Goal: Navigation & Orientation: Find specific page/section

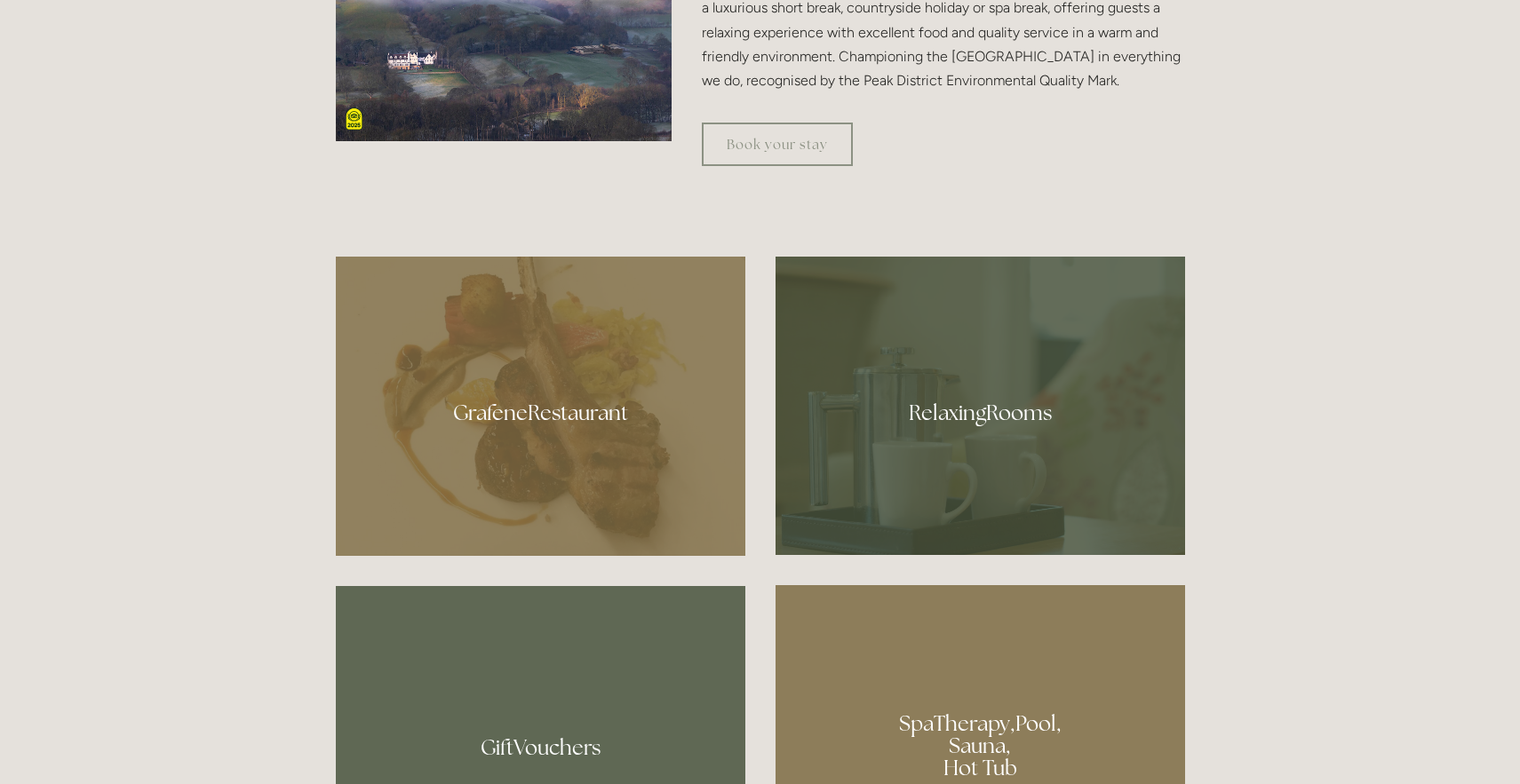
scroll to position [951, 0]
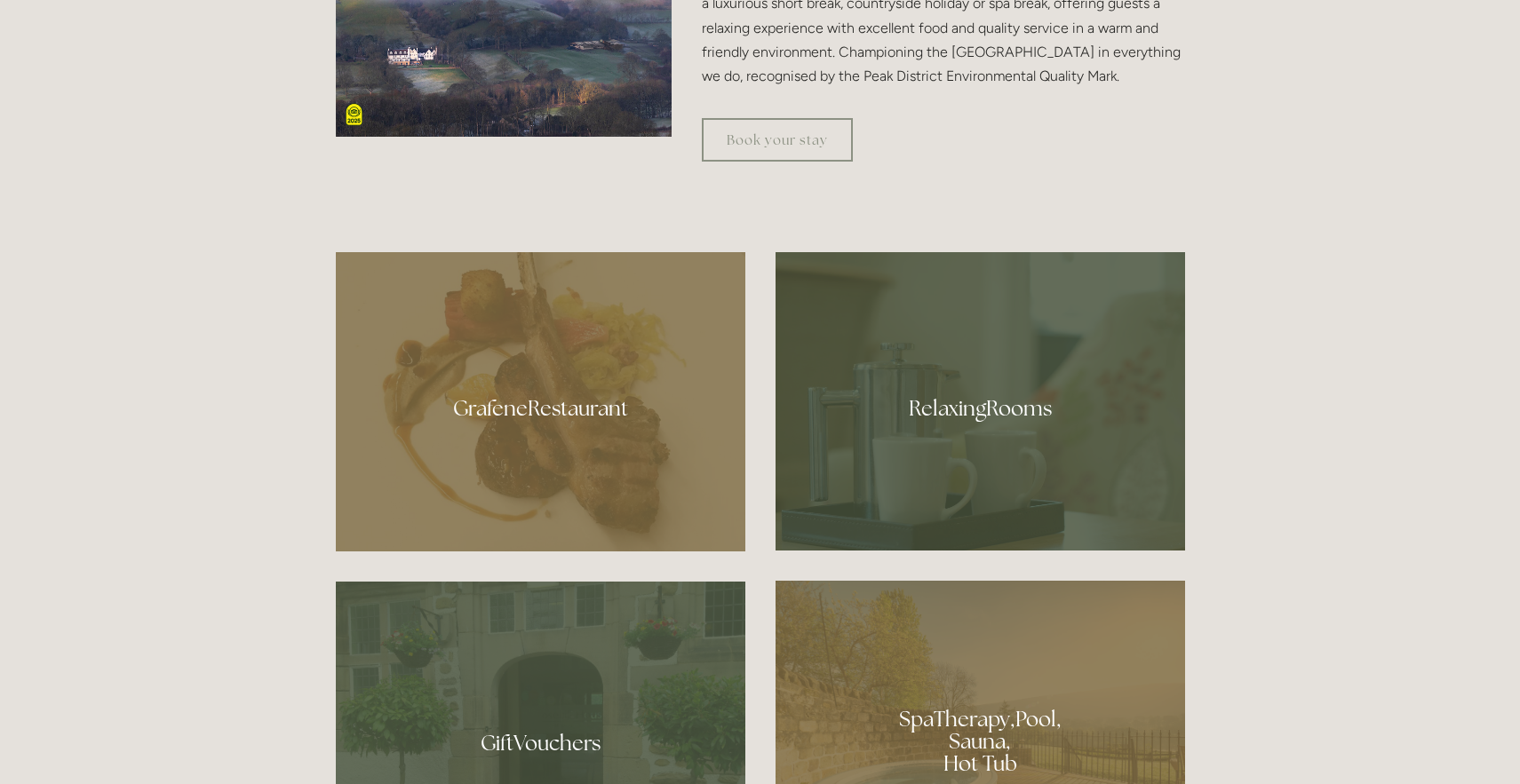
click at [630, 438] on div at bounding box center [540, 401] width 410 height 299
click at [1029, 457] on div at bounding box center [980, 401] width 410 height 298
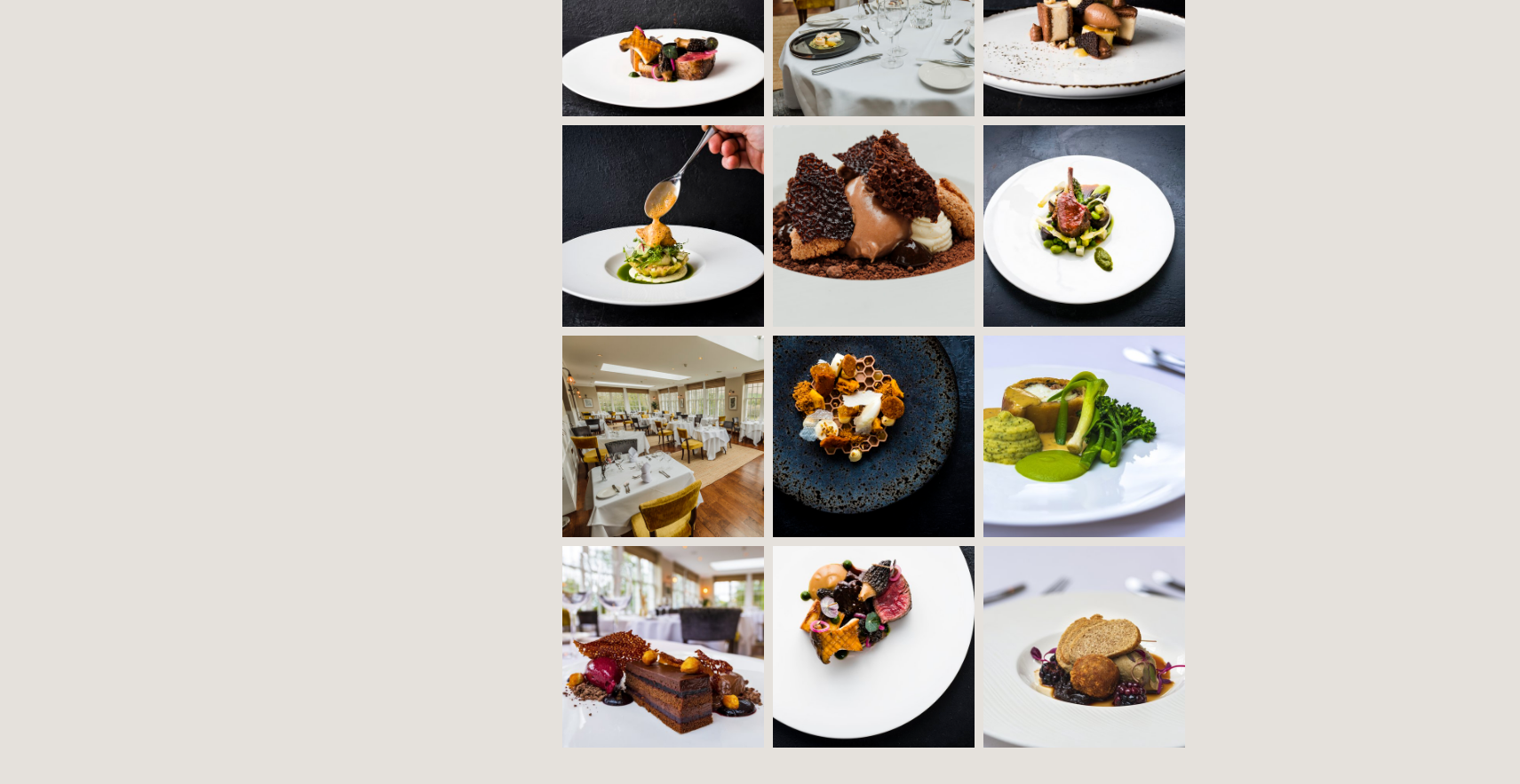
scroll to position [1464, 0]
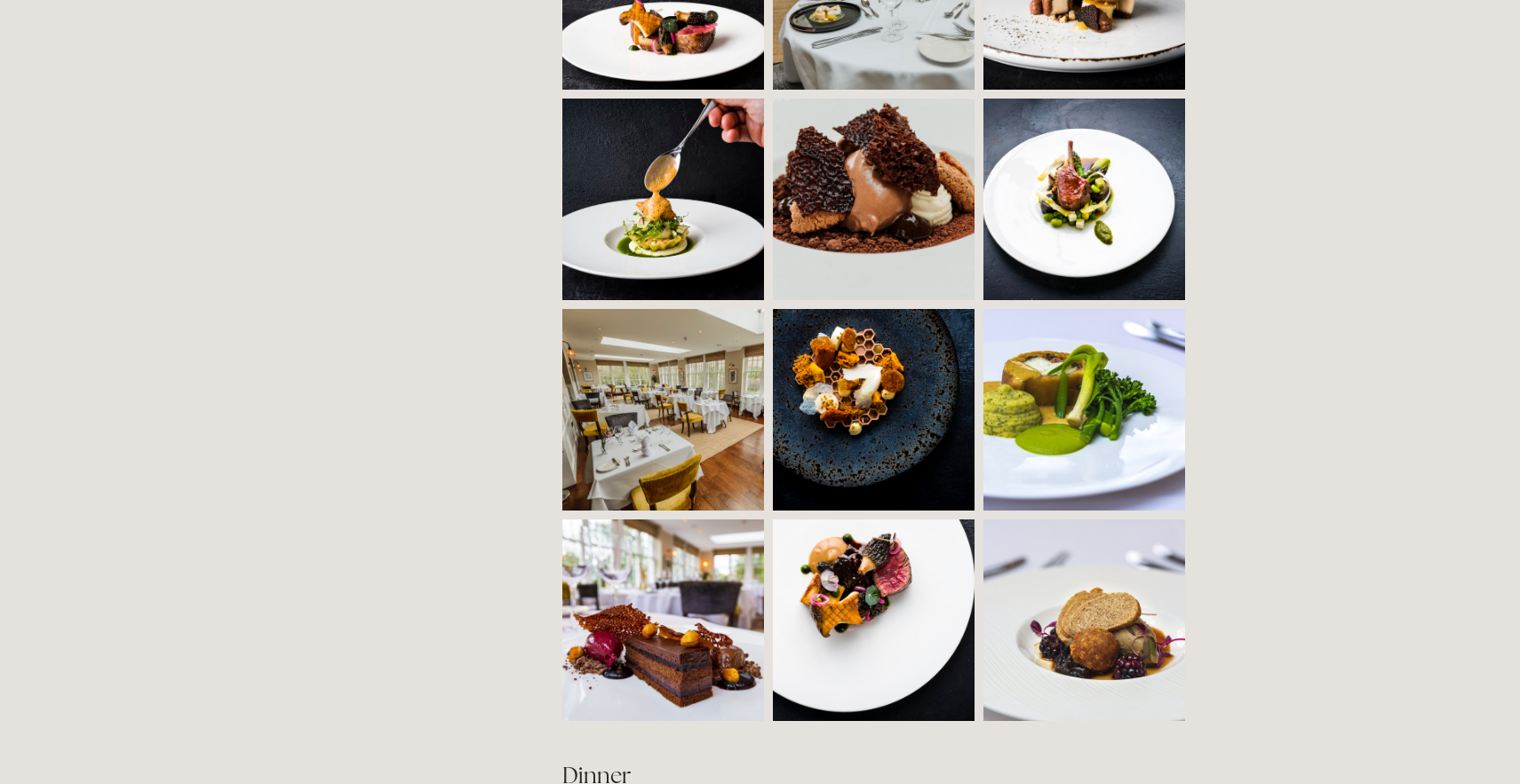
click at [665, 417] on img at bounding box center [713, 410] width 303 height 201
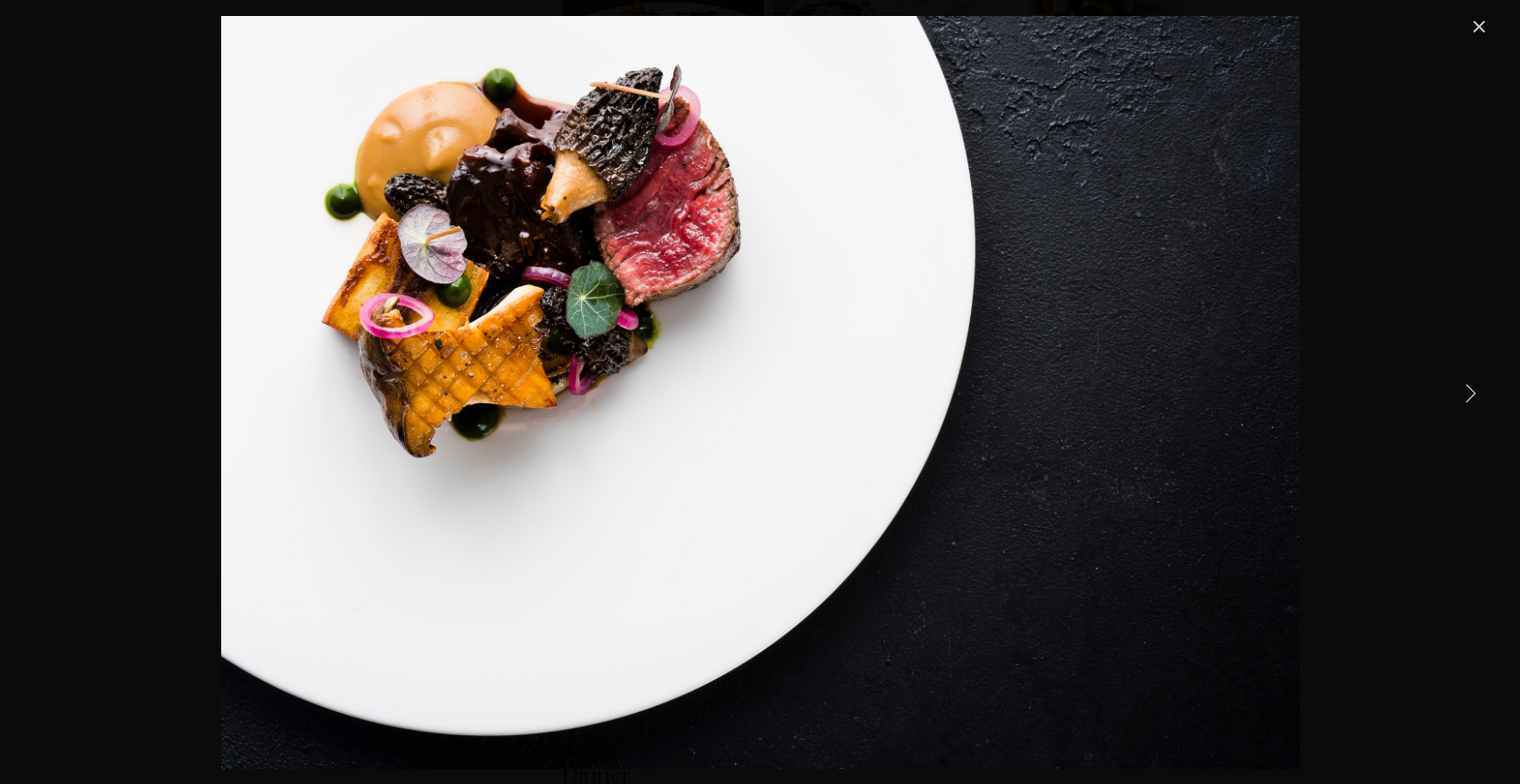
click at [1477, 27] on link "Close" at bounding box center [1478, 27] width 21 height 21
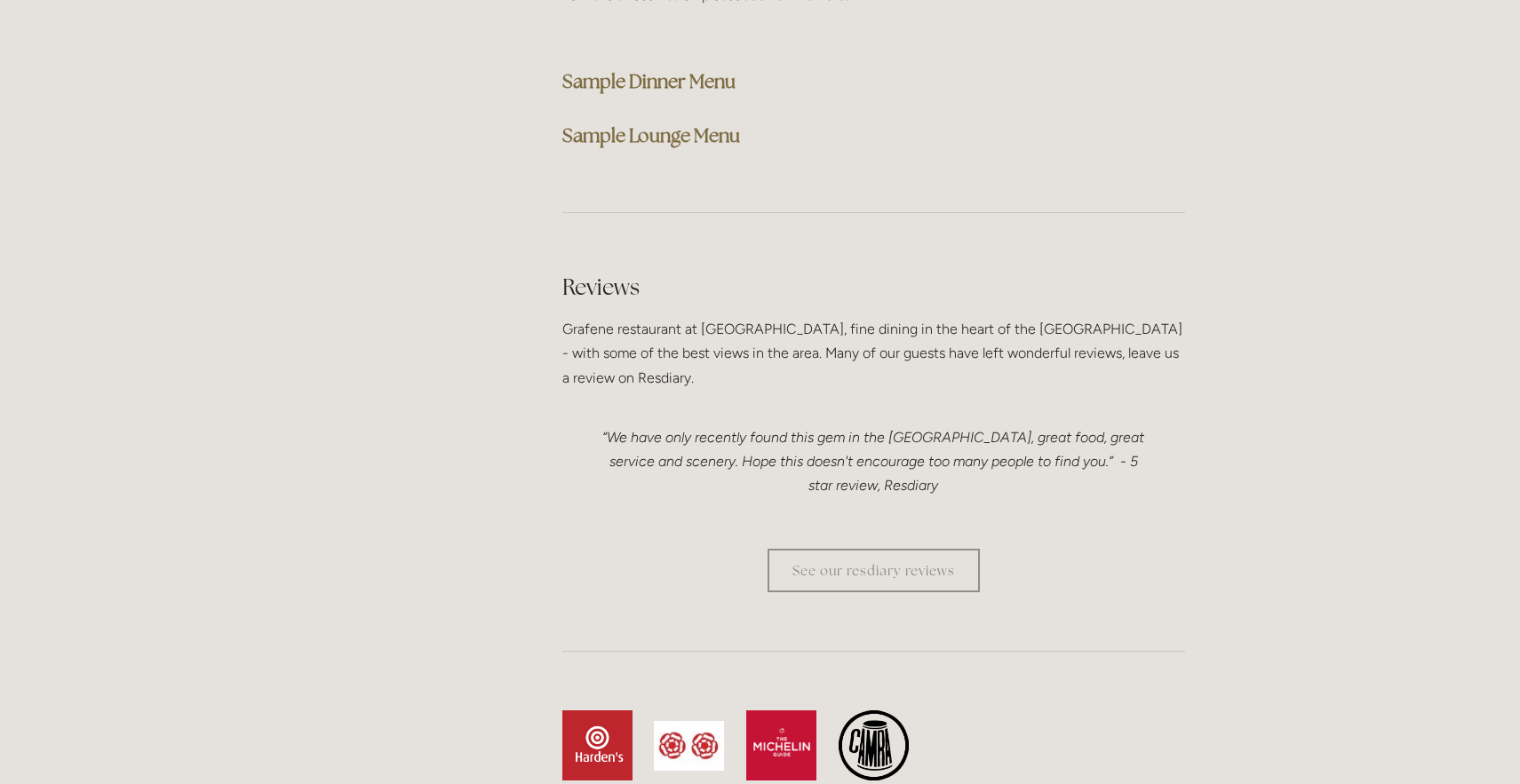
scroll to position [4803, 0]
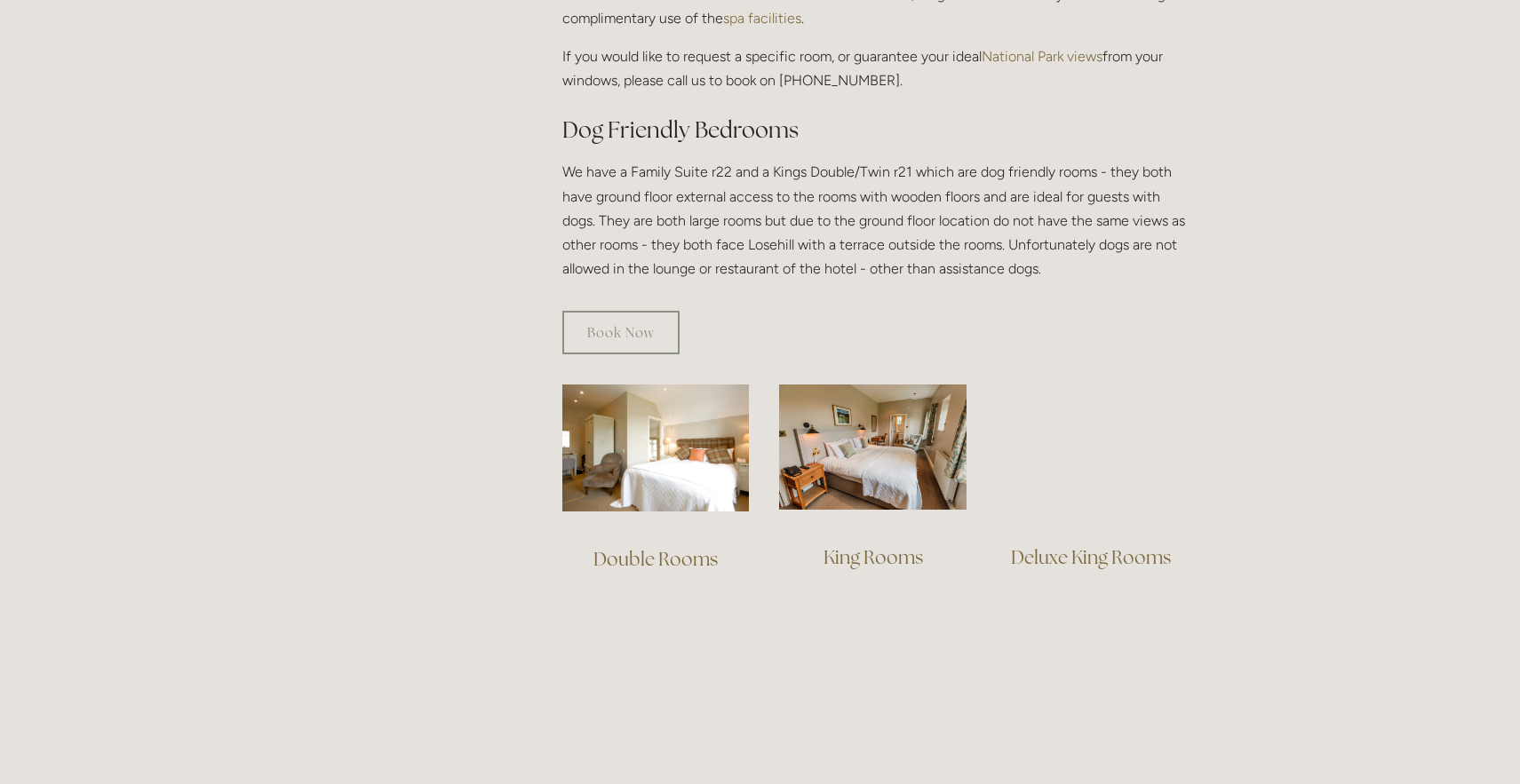
scroll to position [923, 0]
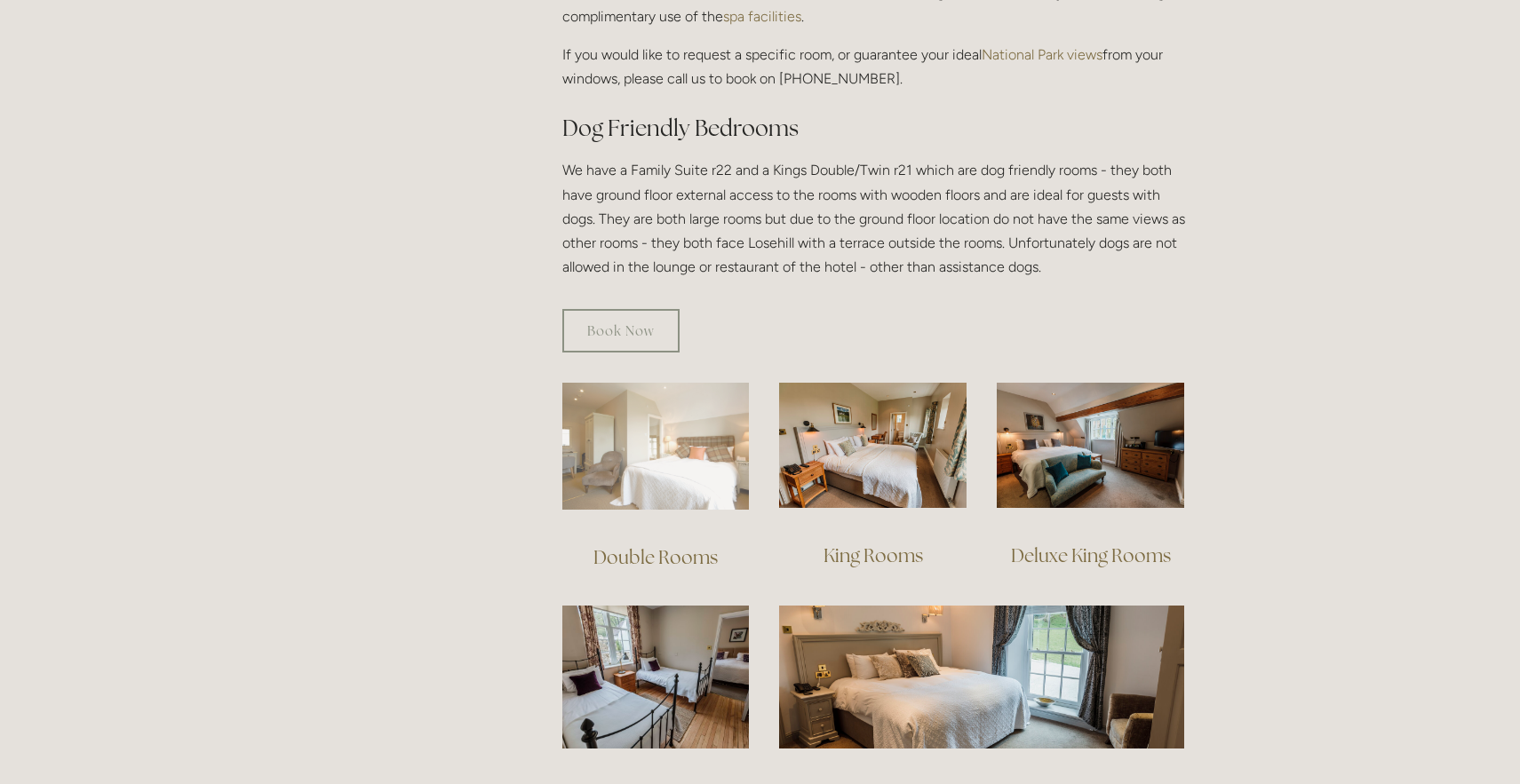
click at [678, 418] on img at bounding box center [655, 447] width 187 height 127
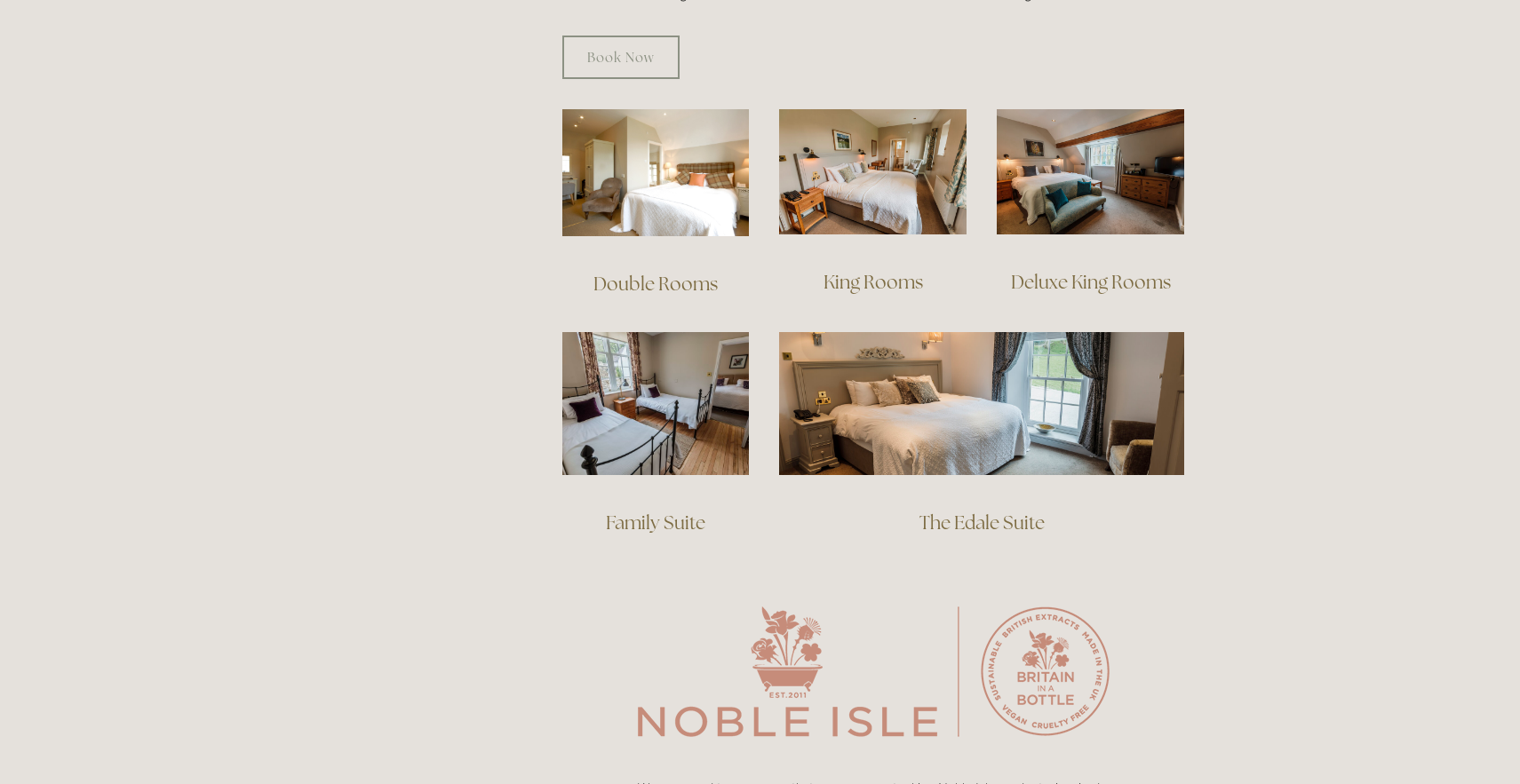
scroll to position [1183, 0]
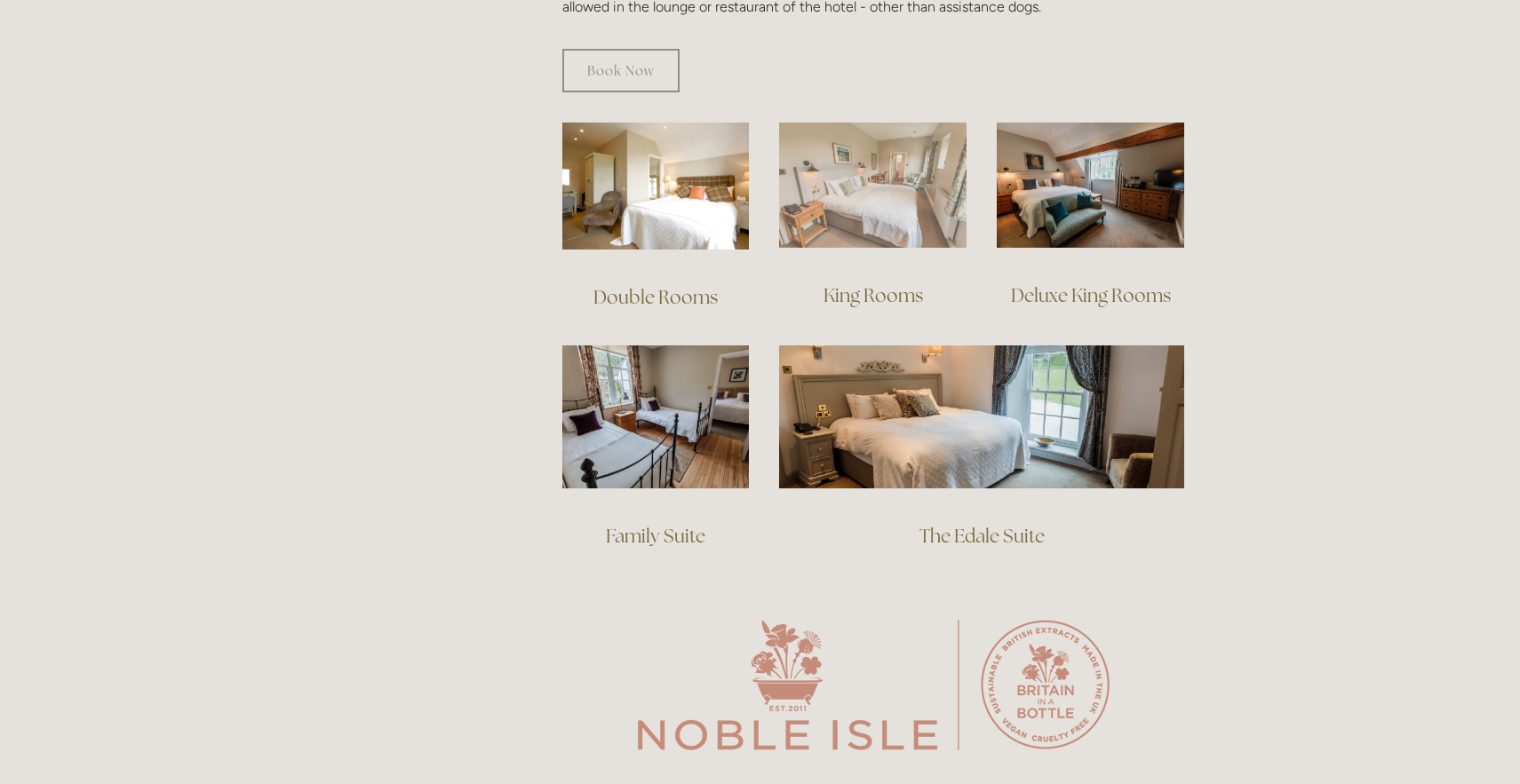
click at [818, 167] on img at bounding box center [872, 185] width 187 height 125
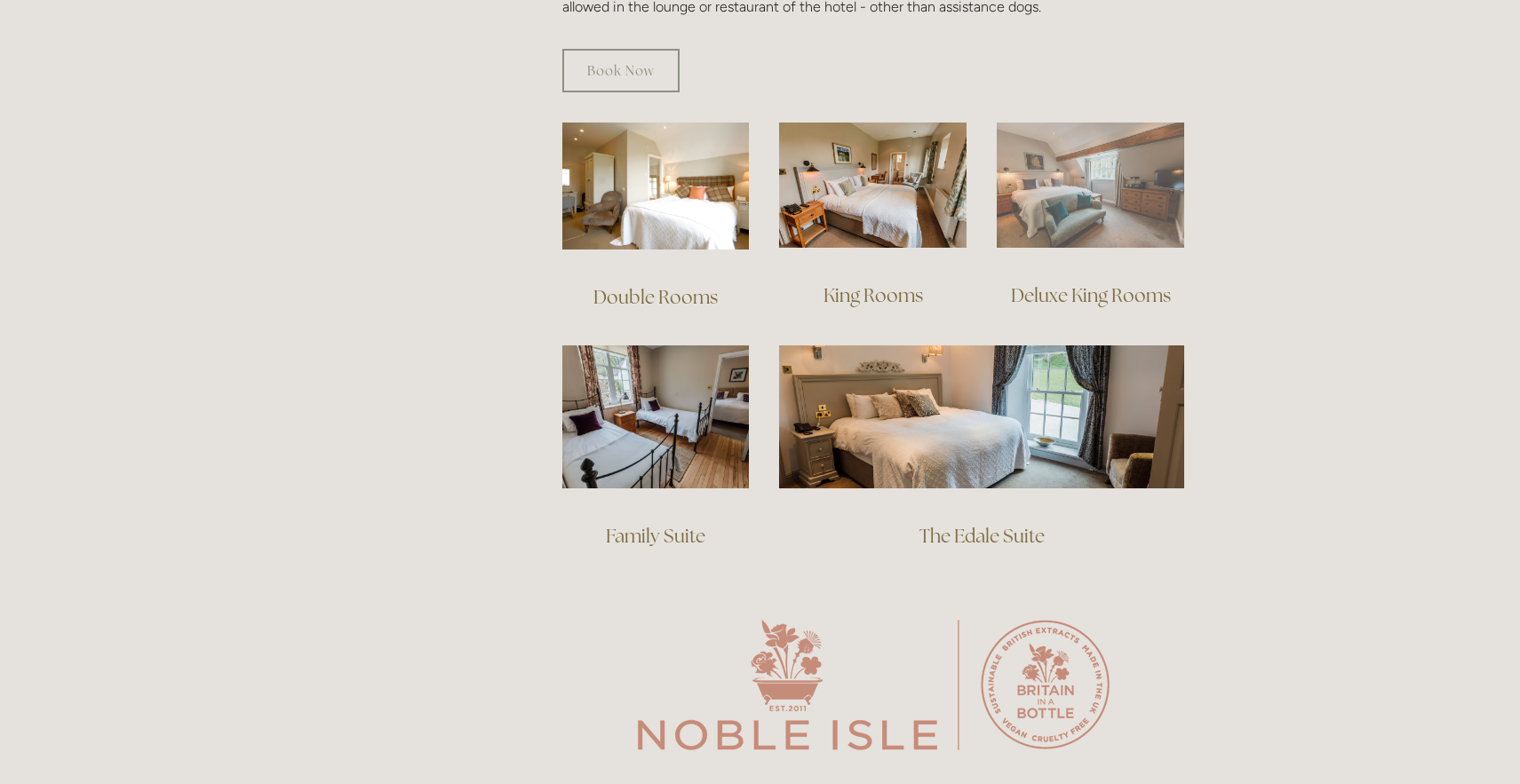
click at [1092, 182] on img at bounding box center [1089, 185] width 187 height 125
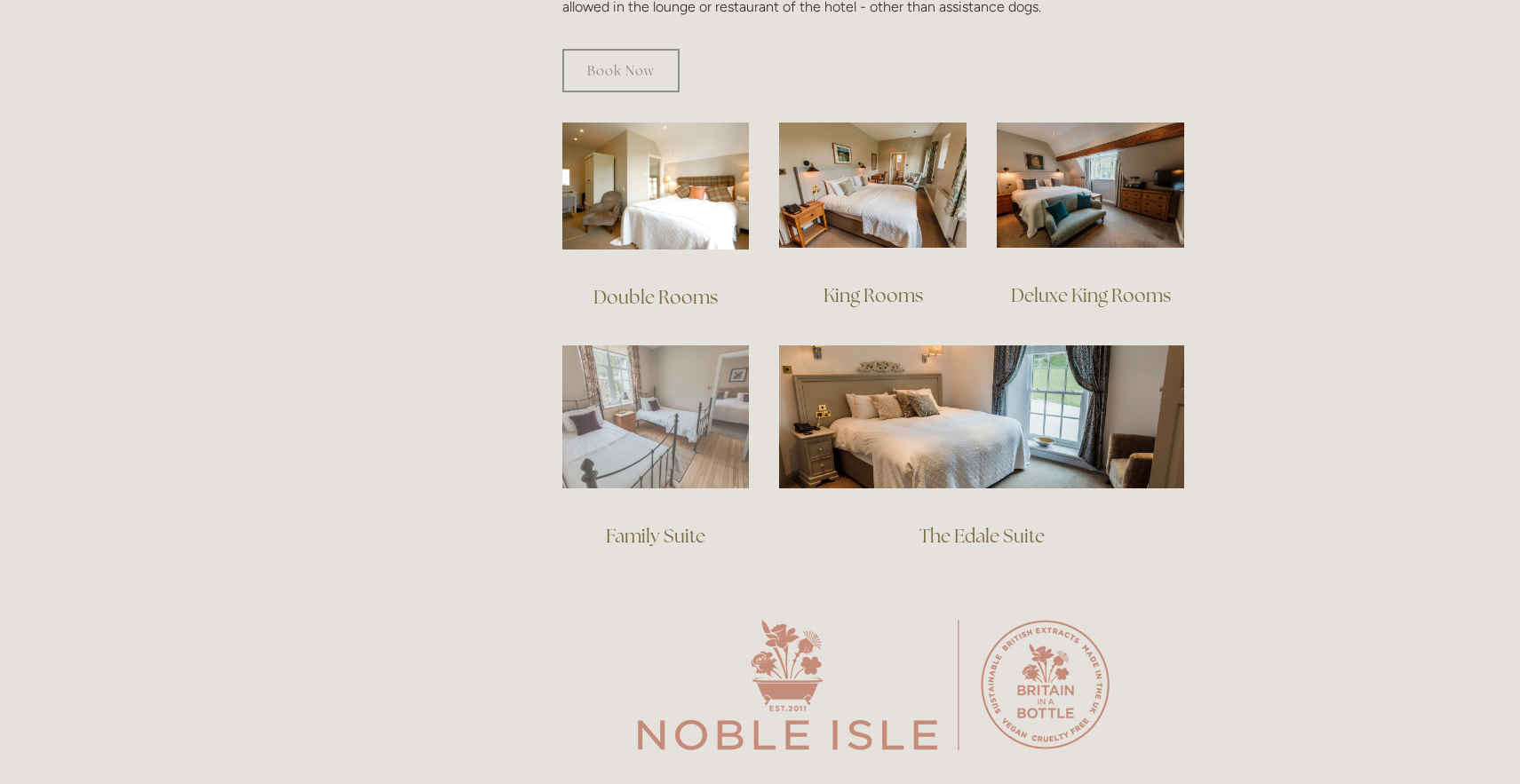
click at [656, 383] on img at bounding box center [655, 416] width 187 height 143
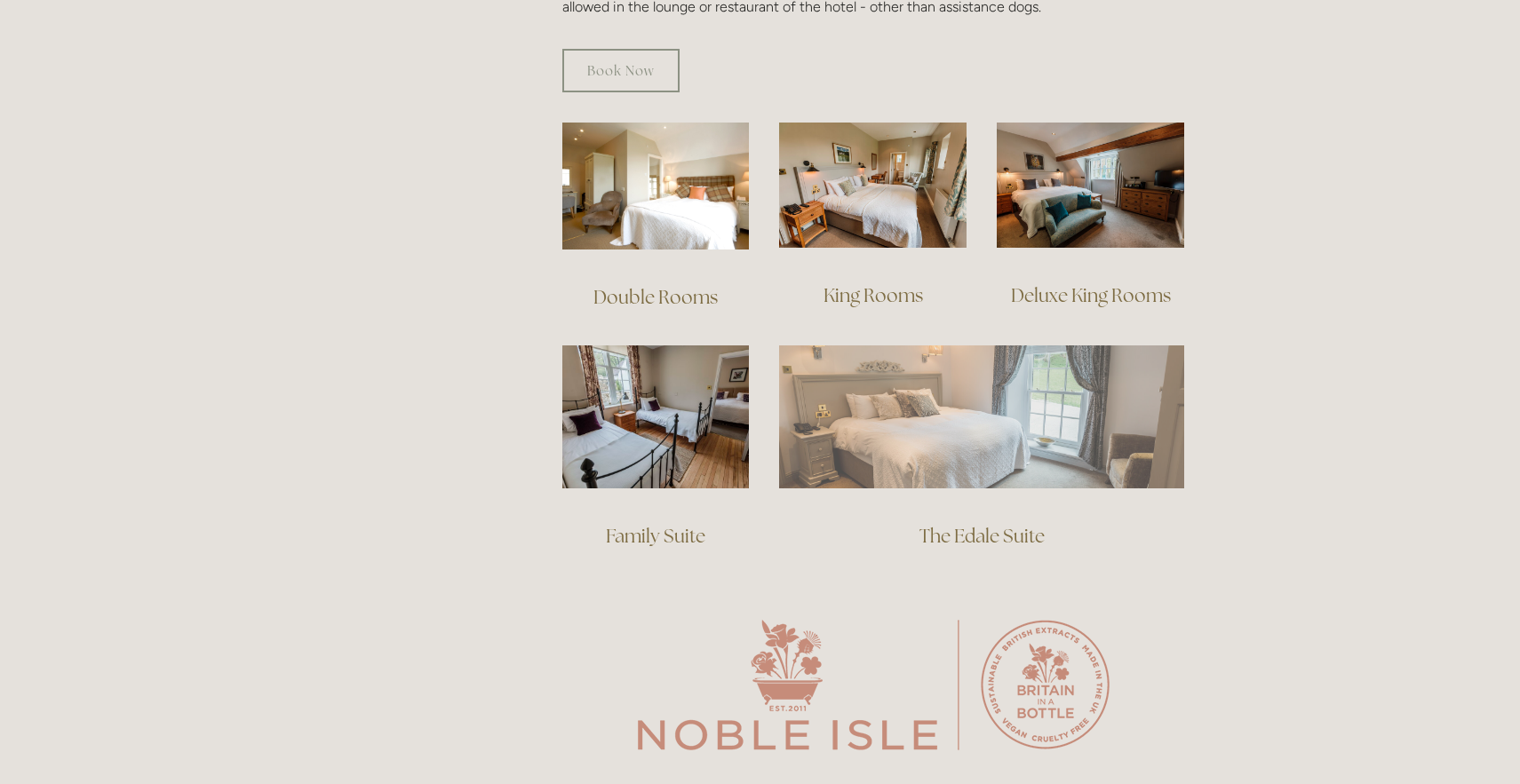
click at [977, 379] on img at bounding box center [981, 415] width 405 height 142
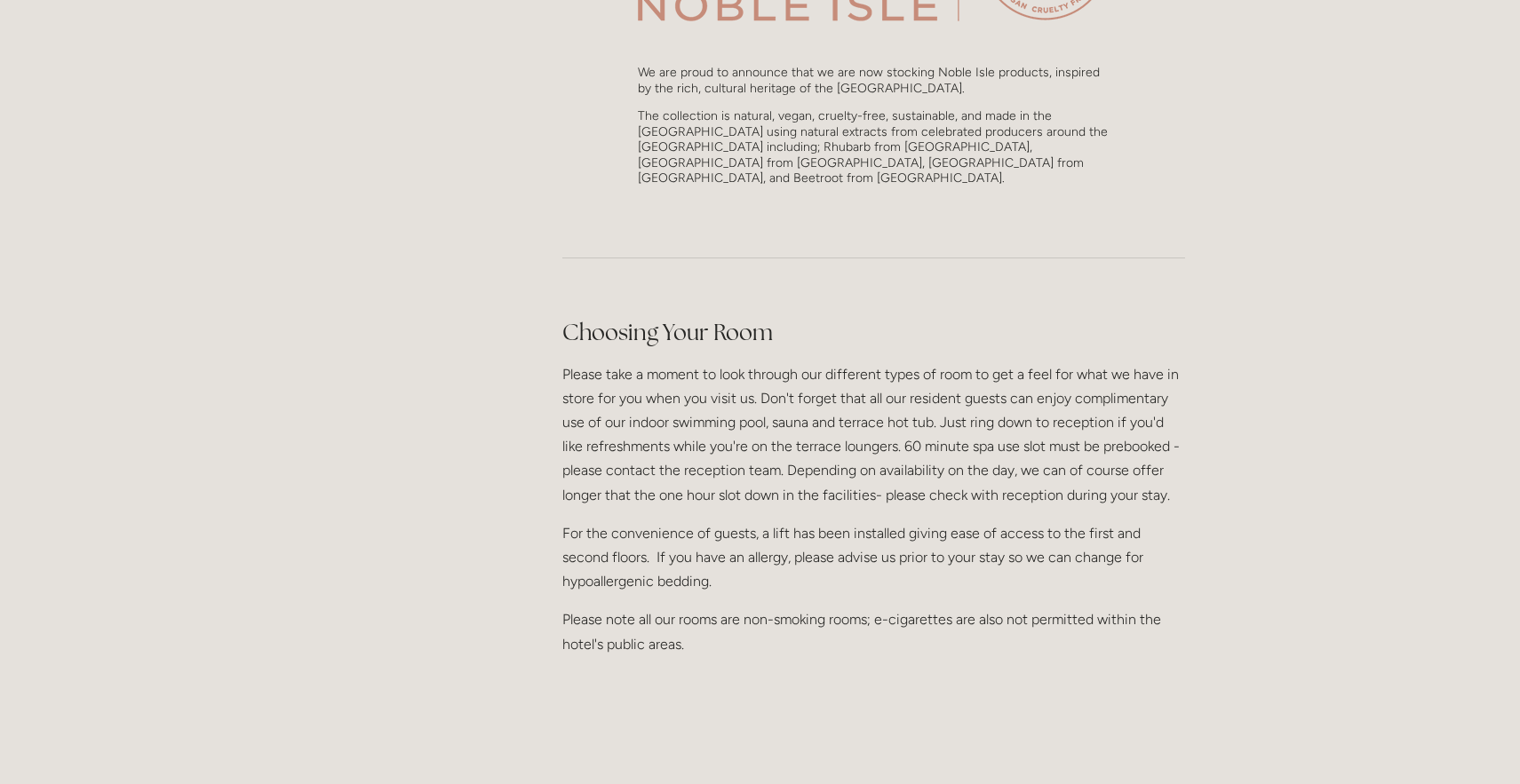
scroll to position [1911, 0]
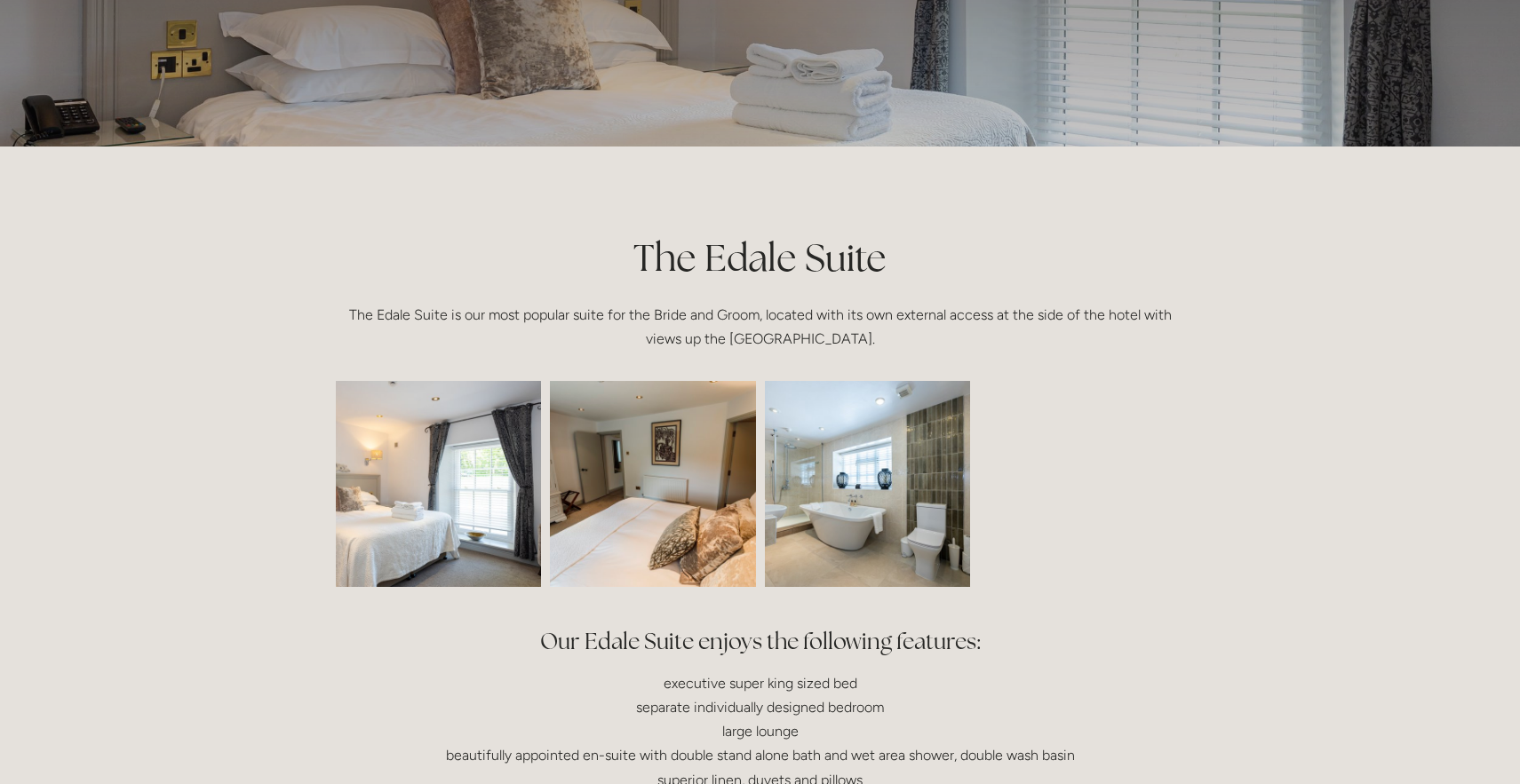
scroll to position [232, 0]
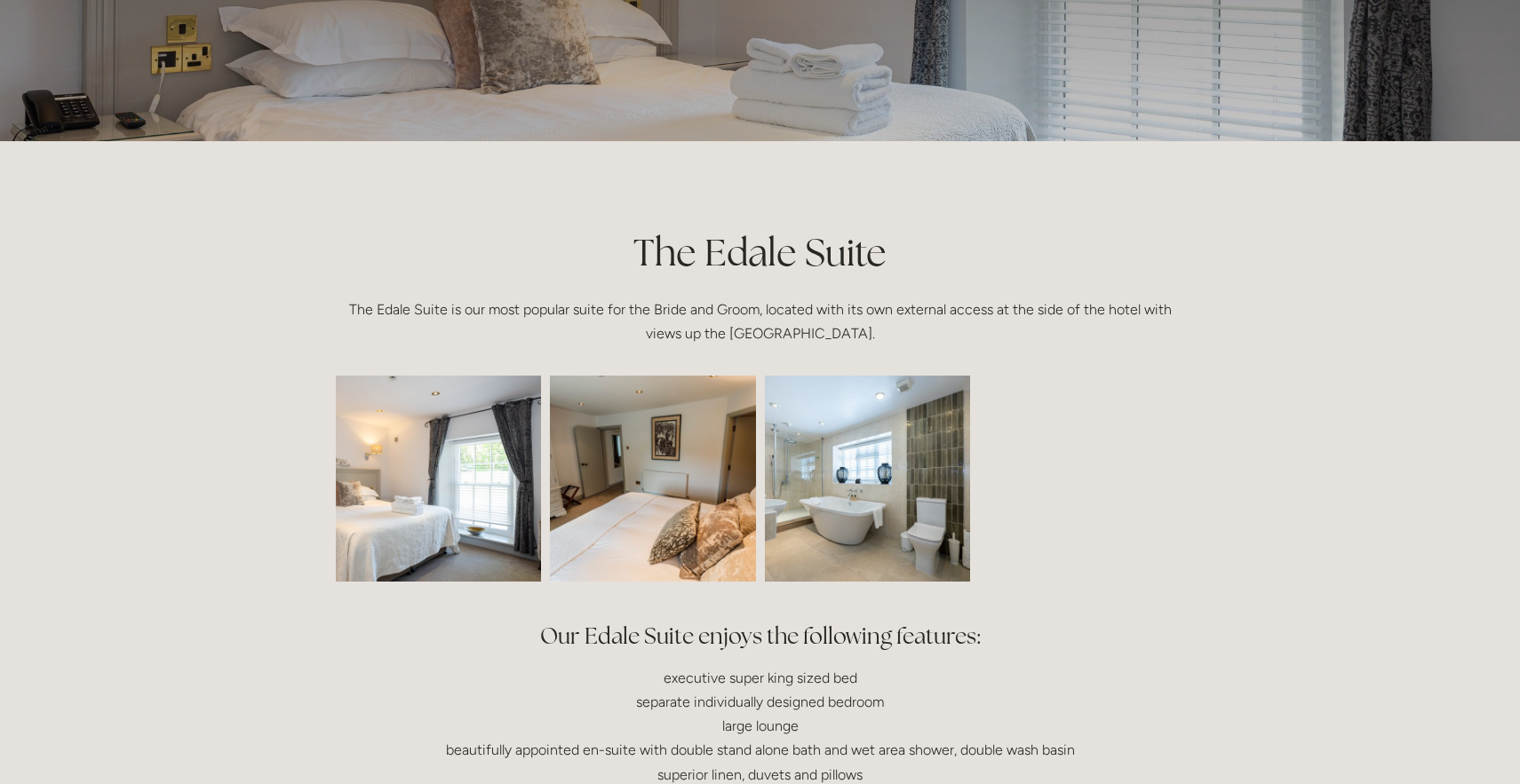
click at [929, 464] on img at bounding box center [866, 478] width 309 height 206
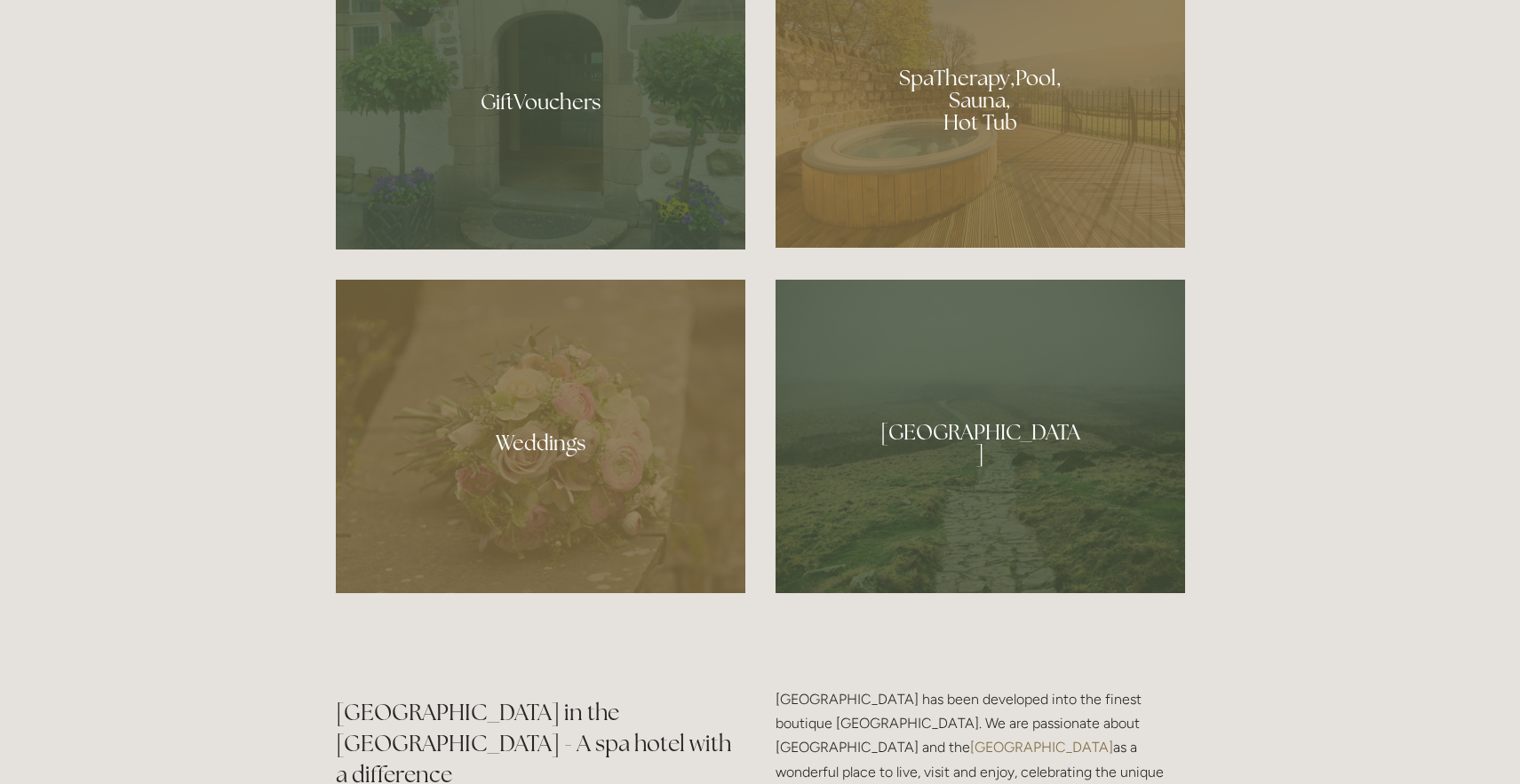
scroll to position [1597, 0]
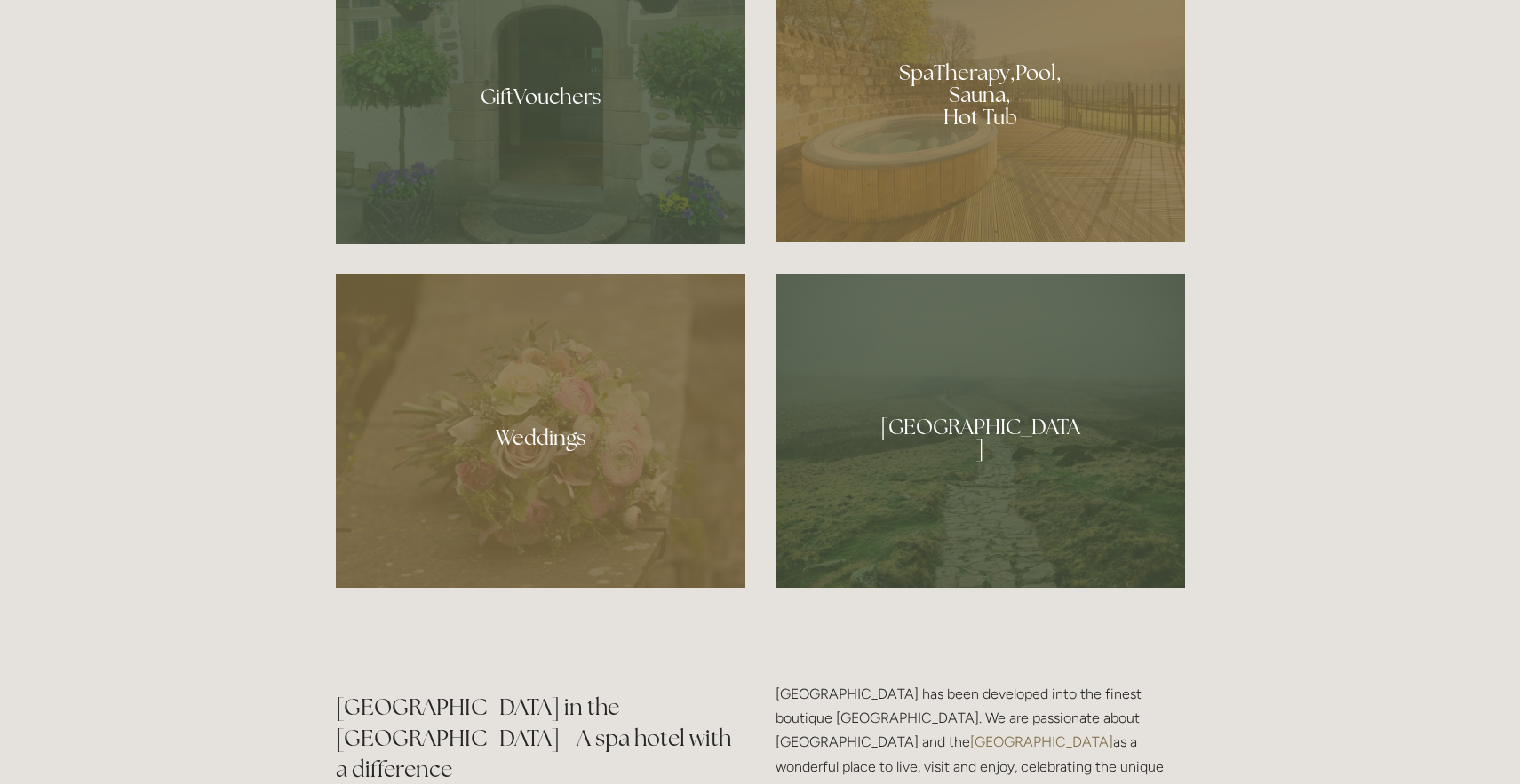
click at [987, 73] on div at bounding box center [980, 88] width 410 height 308
click at [690, 408] on div at bounding box center [540, 431] width 410 height 314
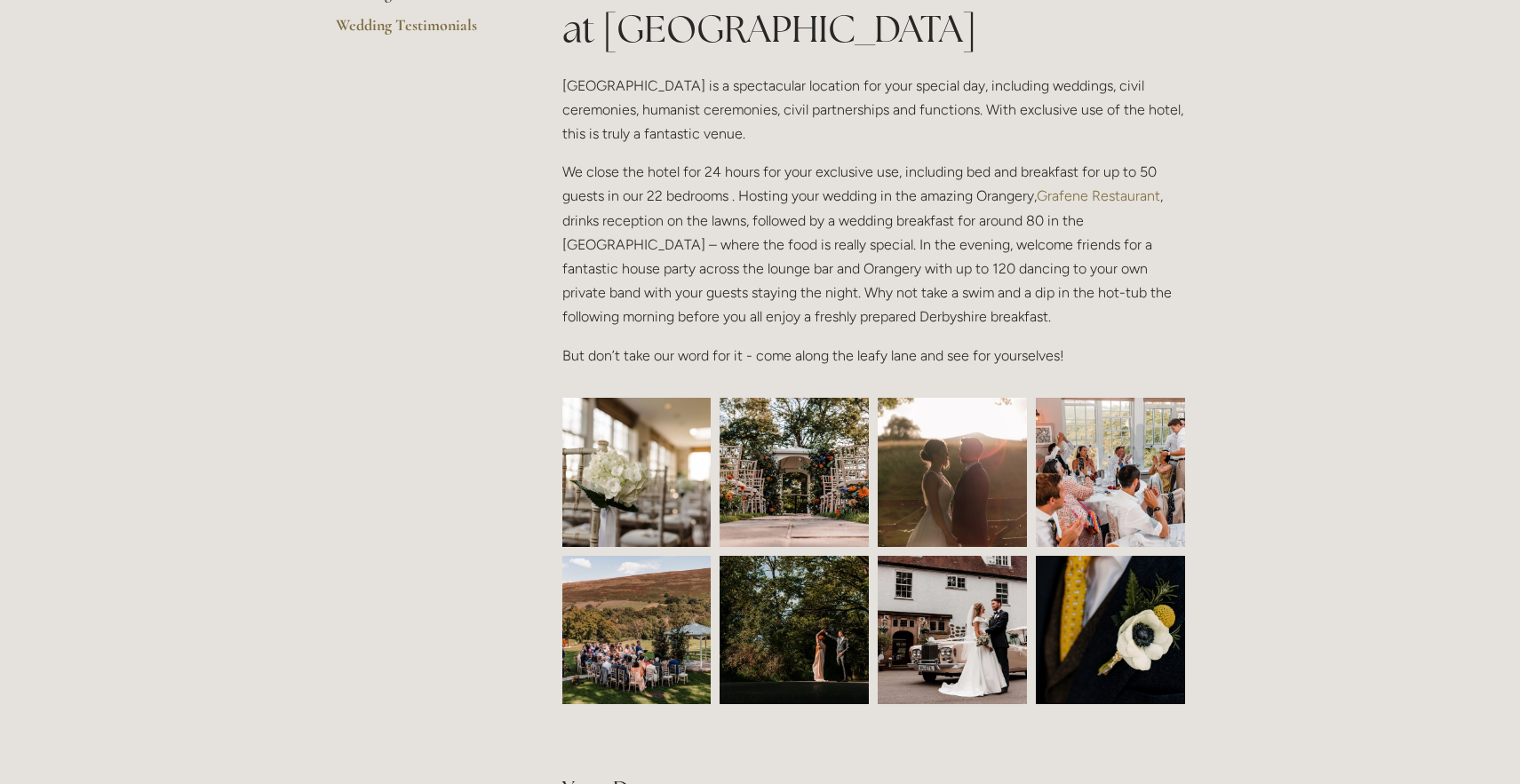
scroll to position [507, 0]
click at [654, 453] on img at bounding box center [636, 472] width 223 height 149
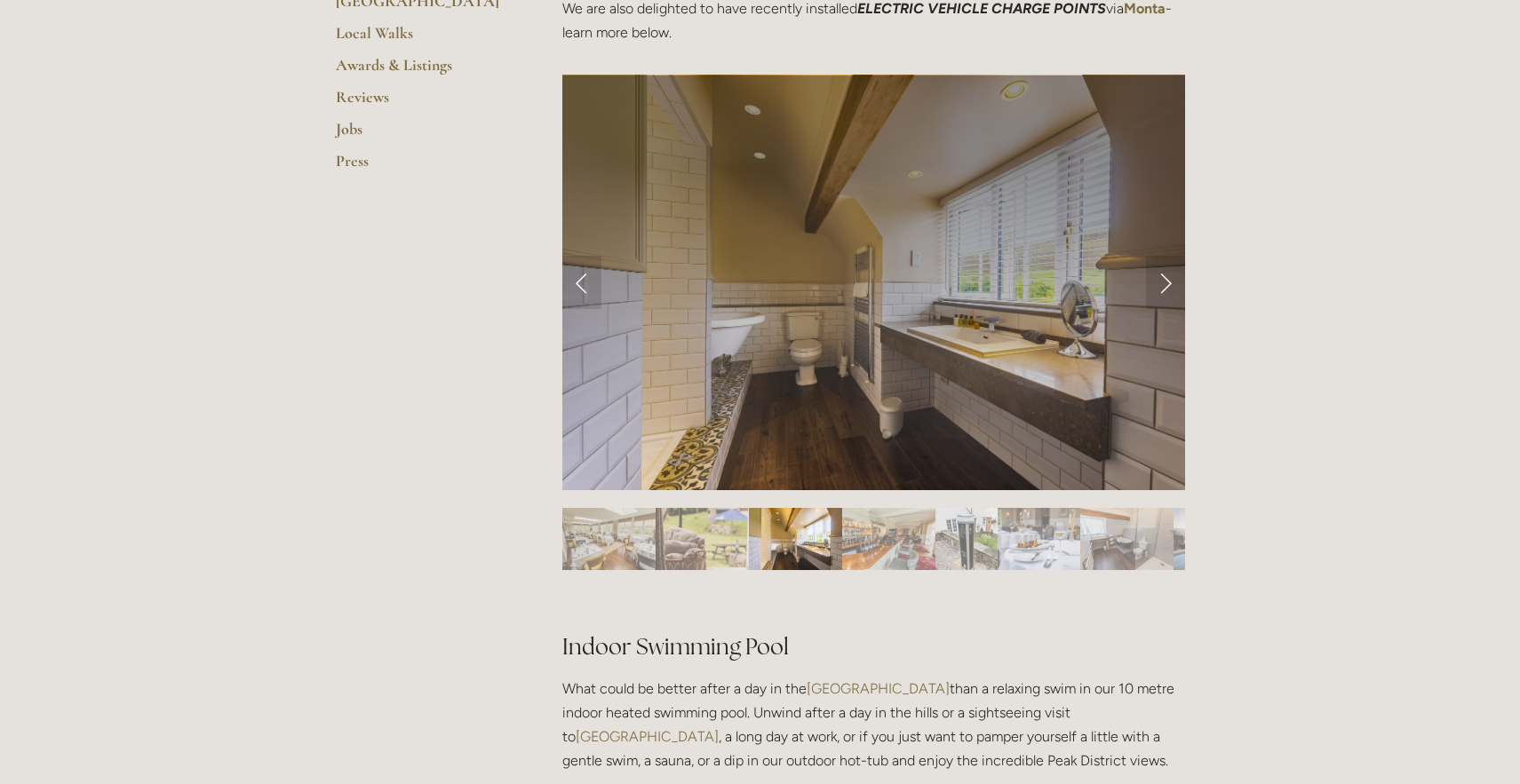
scroll to position [694, 0]
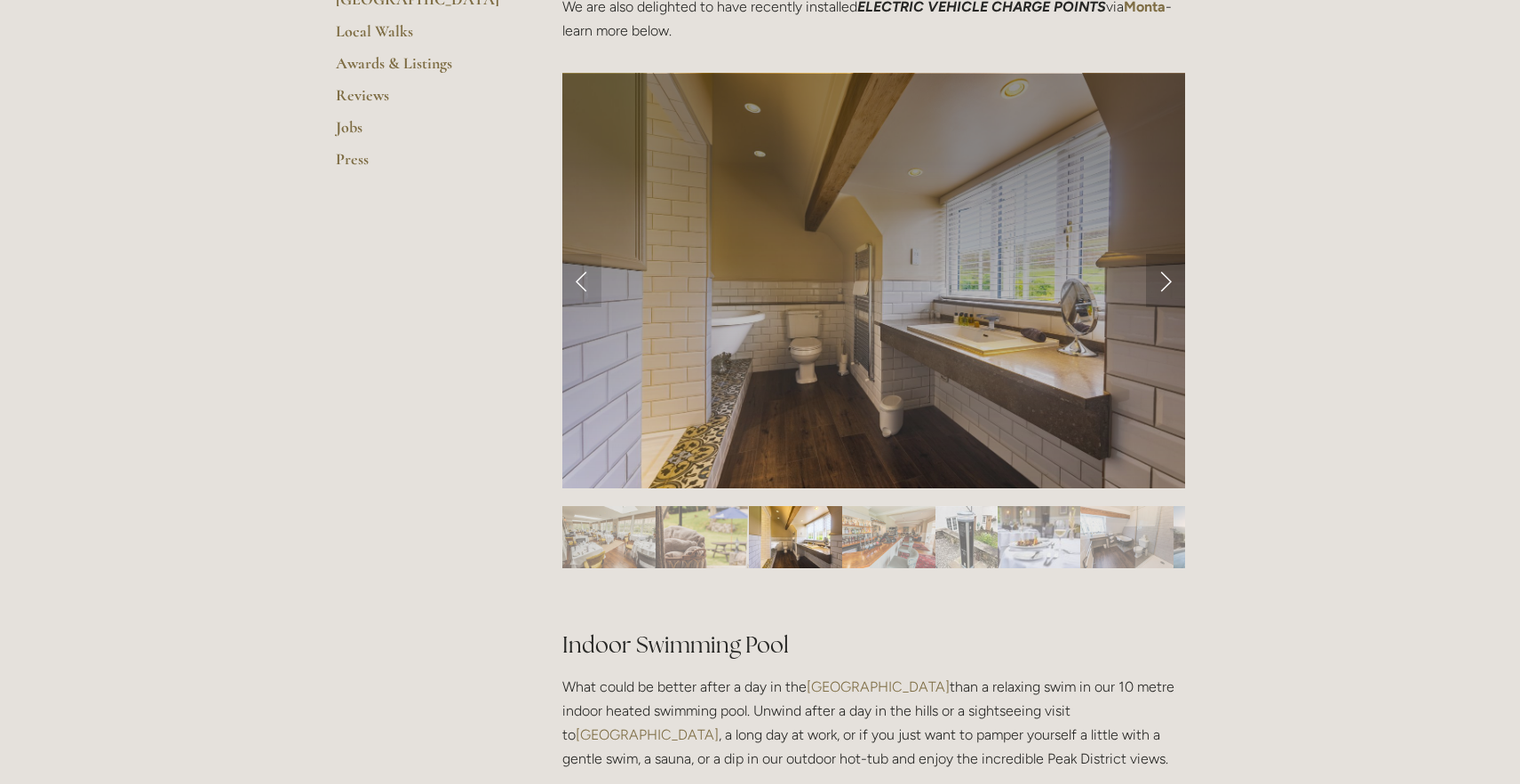
click at [1167, 278] on link "Next Slide" at bounding box center [1164, 280] width 39 height 53
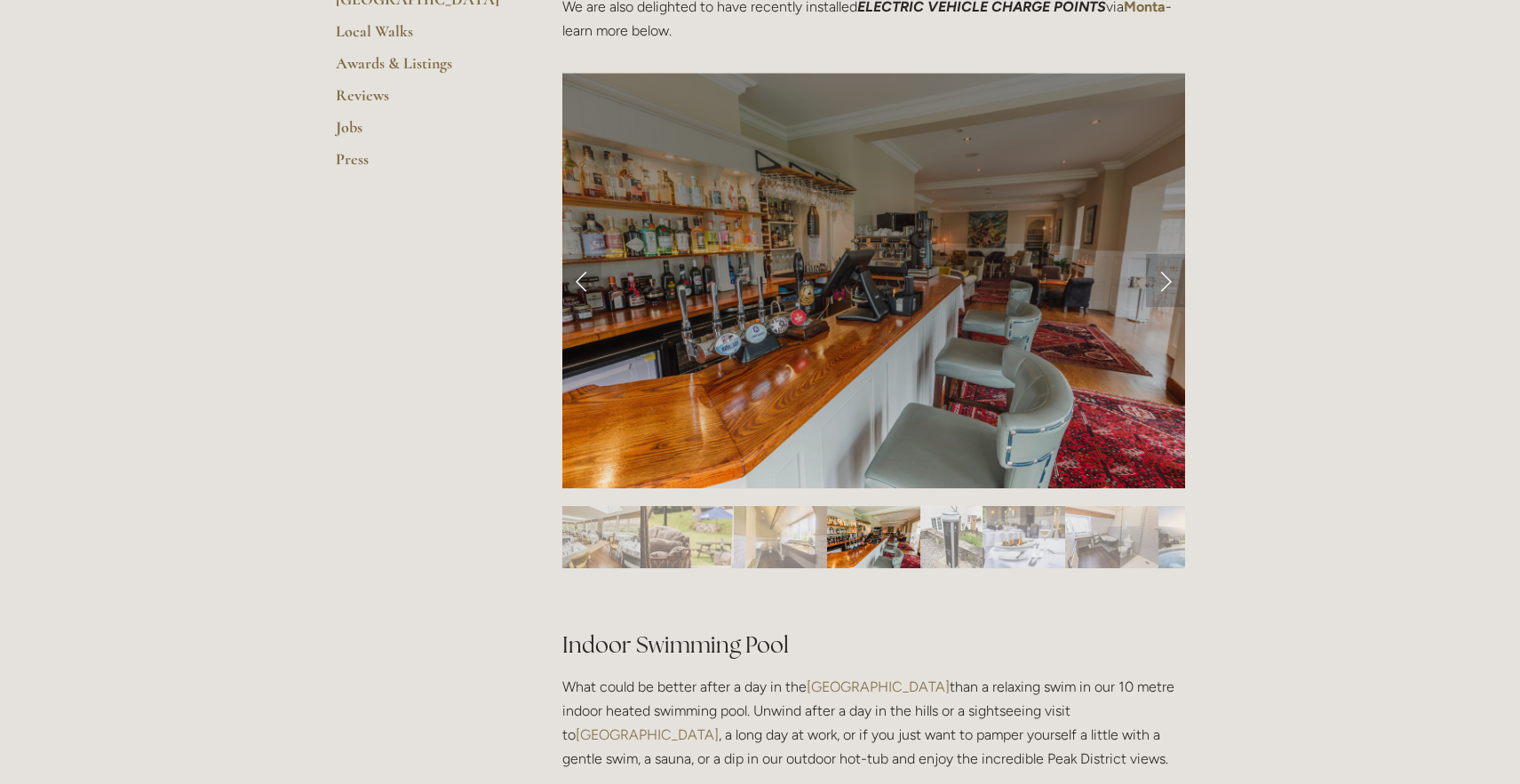
click at [1168, 278] on link "Next Slide" at bounding box center [1164, 280] width 39 height 53
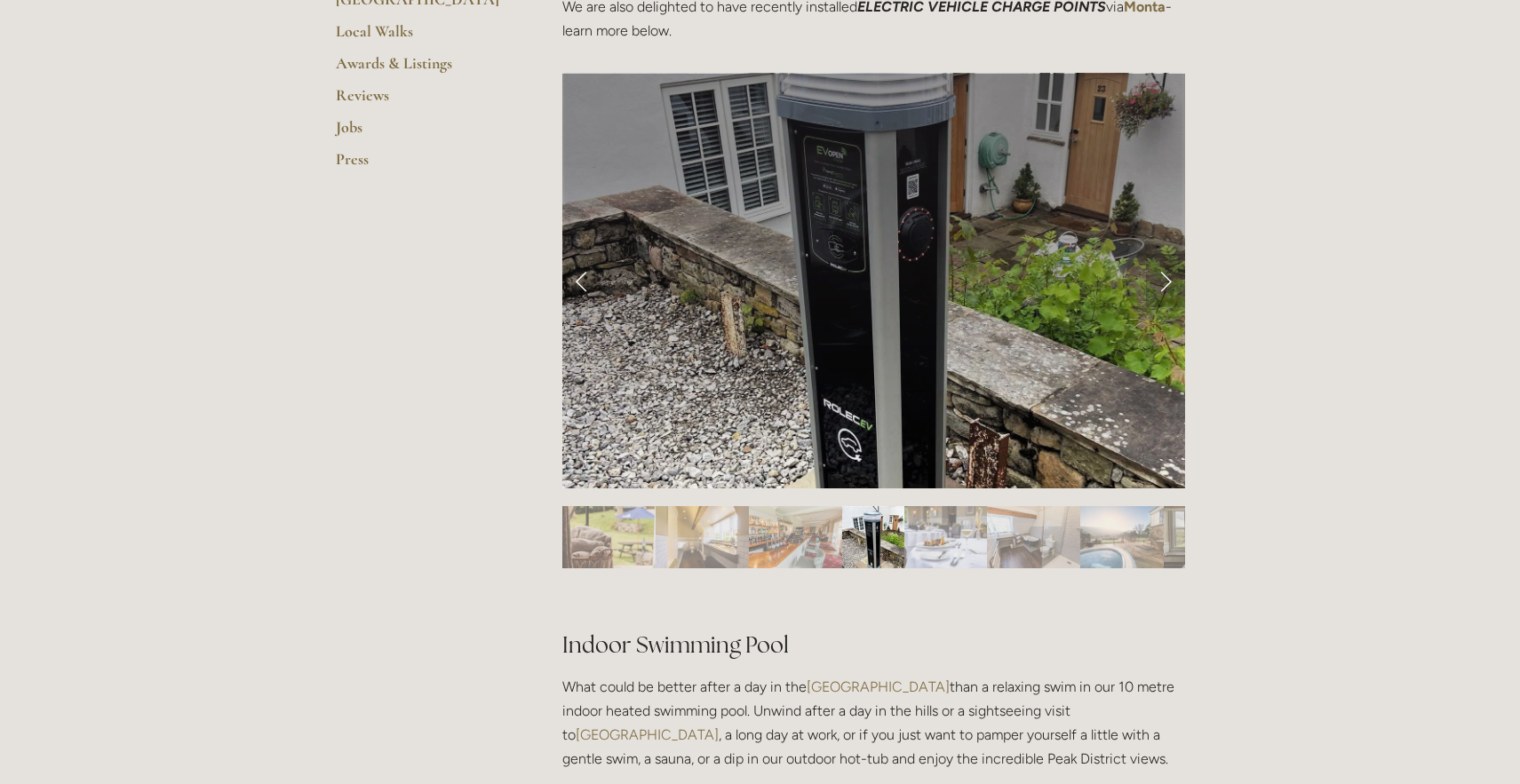
click at [1168, 278] on link "Next Slide" at bounding box center [1164, 280] width 39 height 53
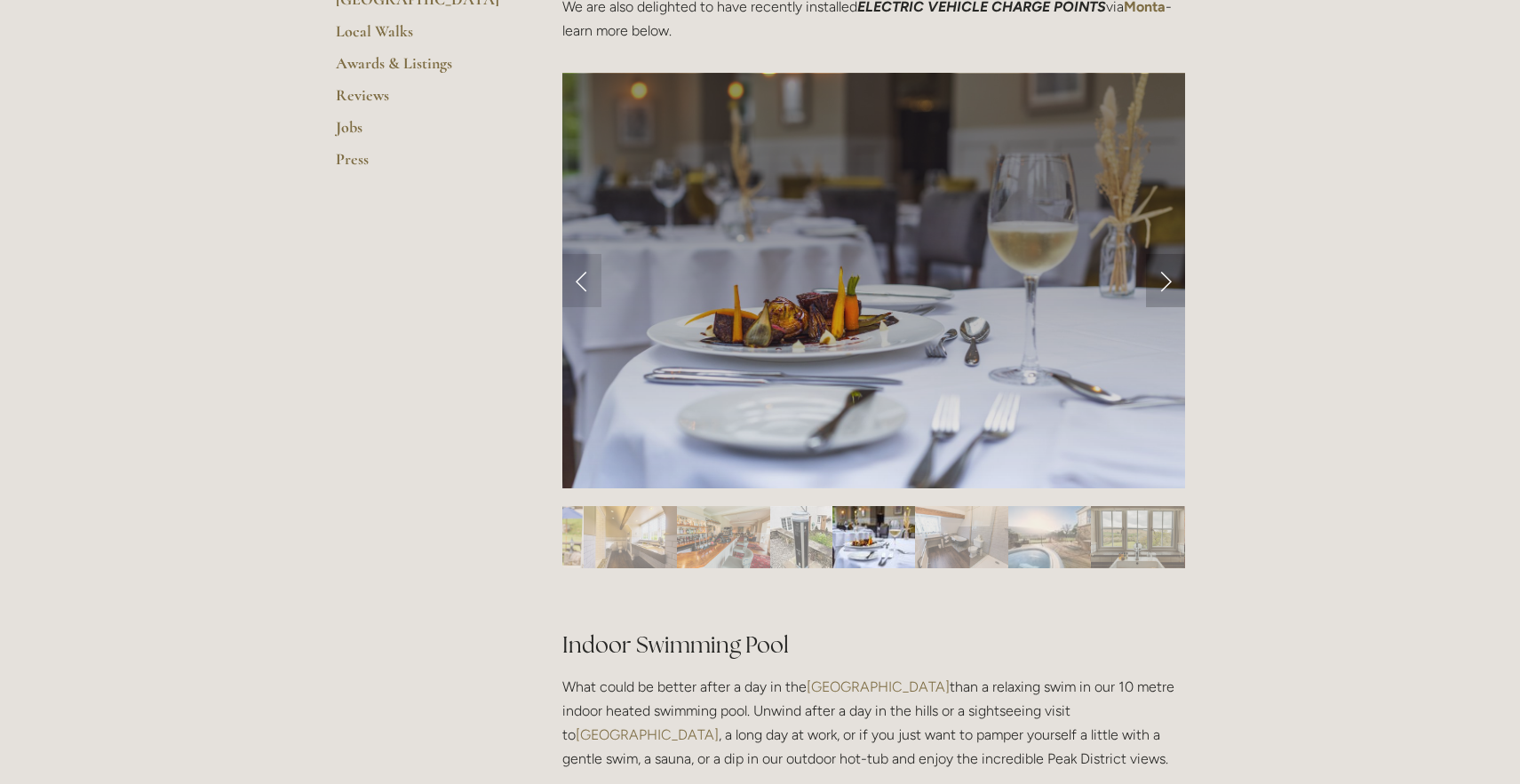
click at [1168, 278] on link "Next Slide" at bounding box center [1164, 280] width 39 height 53
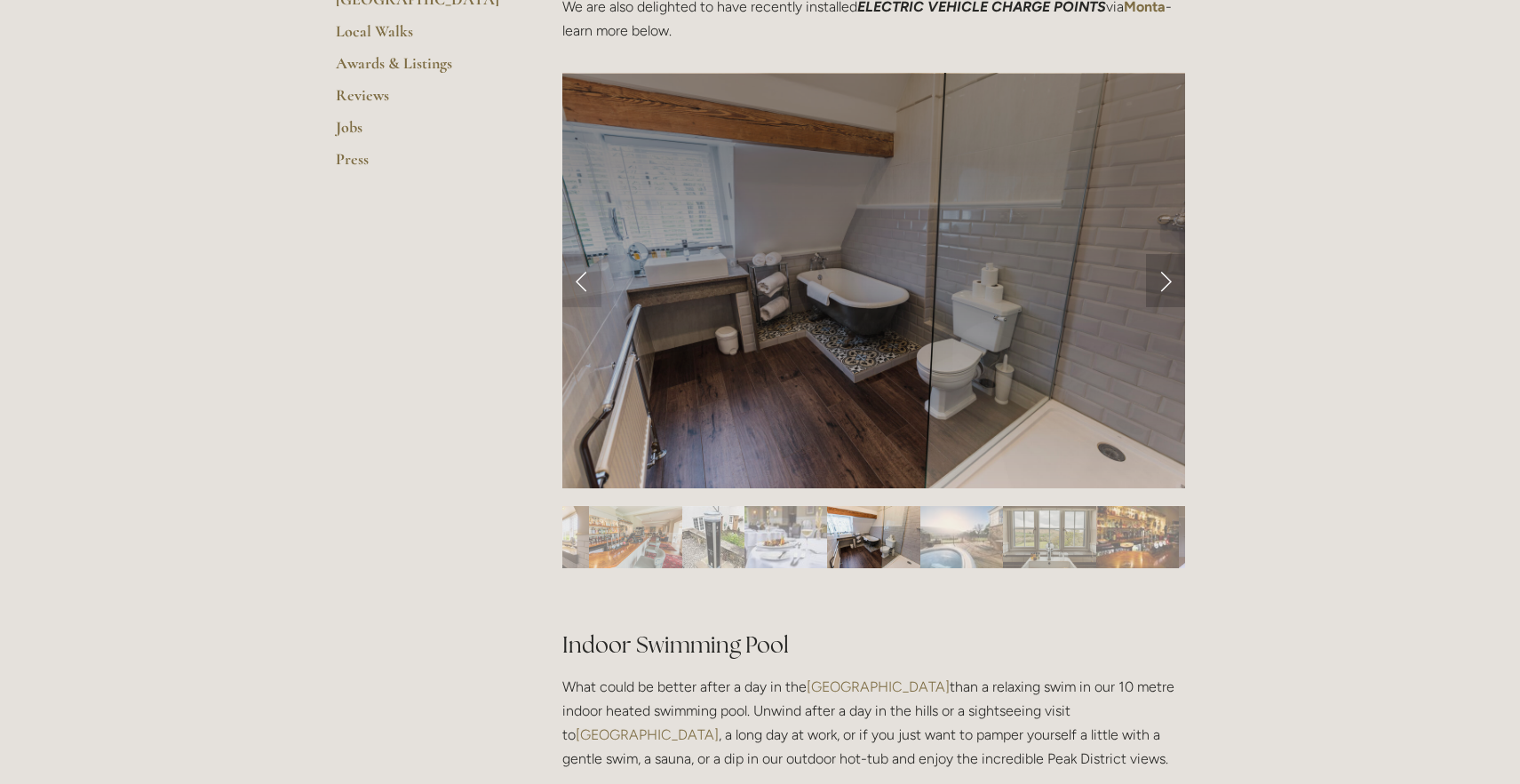
click at [1168, 278] on link "Next Slide" at bounding box center [1164, 280] width 39 height 53
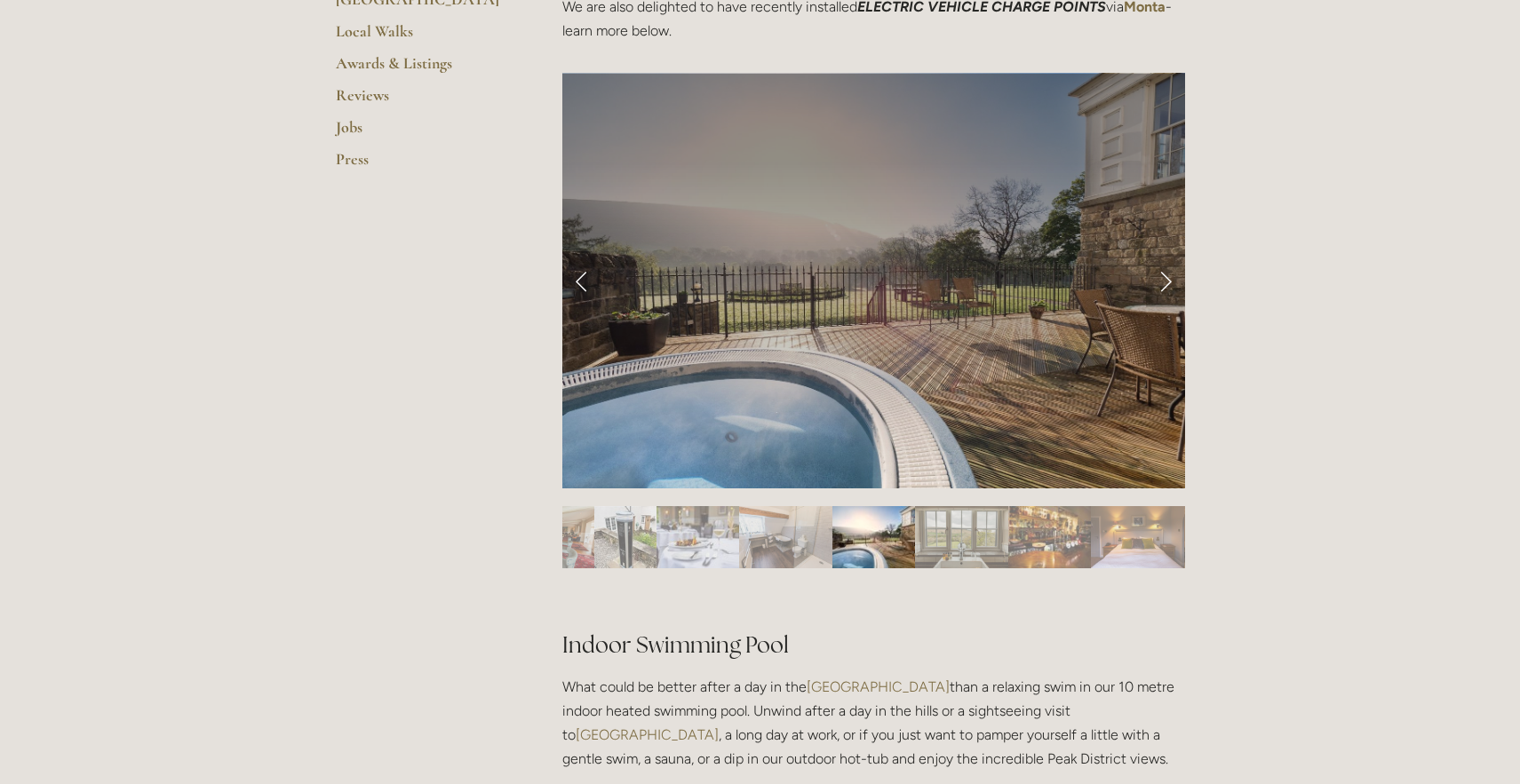
click at [1168, 278] on link "Next Slide" at bounding box center [1164, 280] width 39 height 53
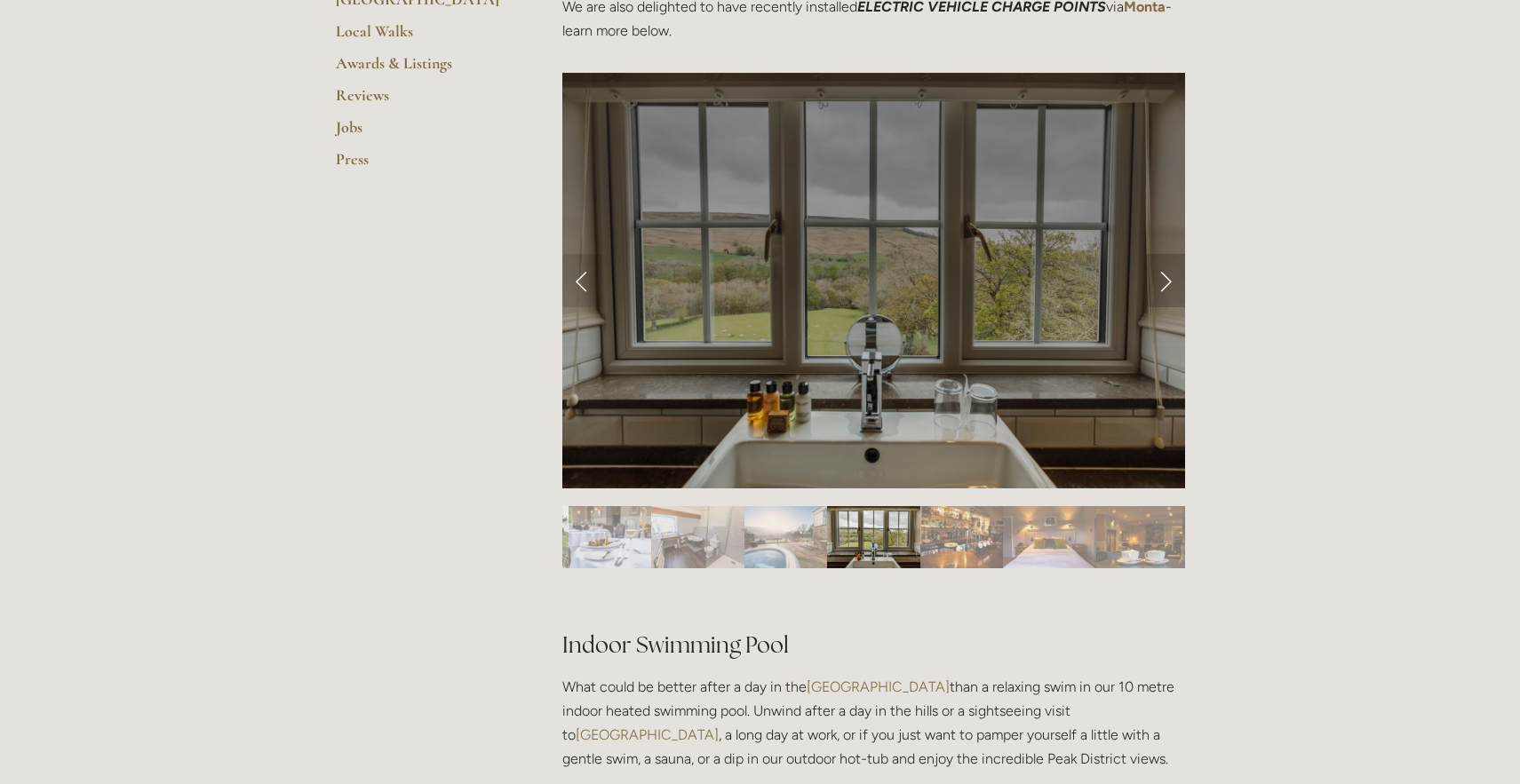
click at [1168, 278] on link "Next Slide" at bounding box center [1164, 280] width 39 height 53
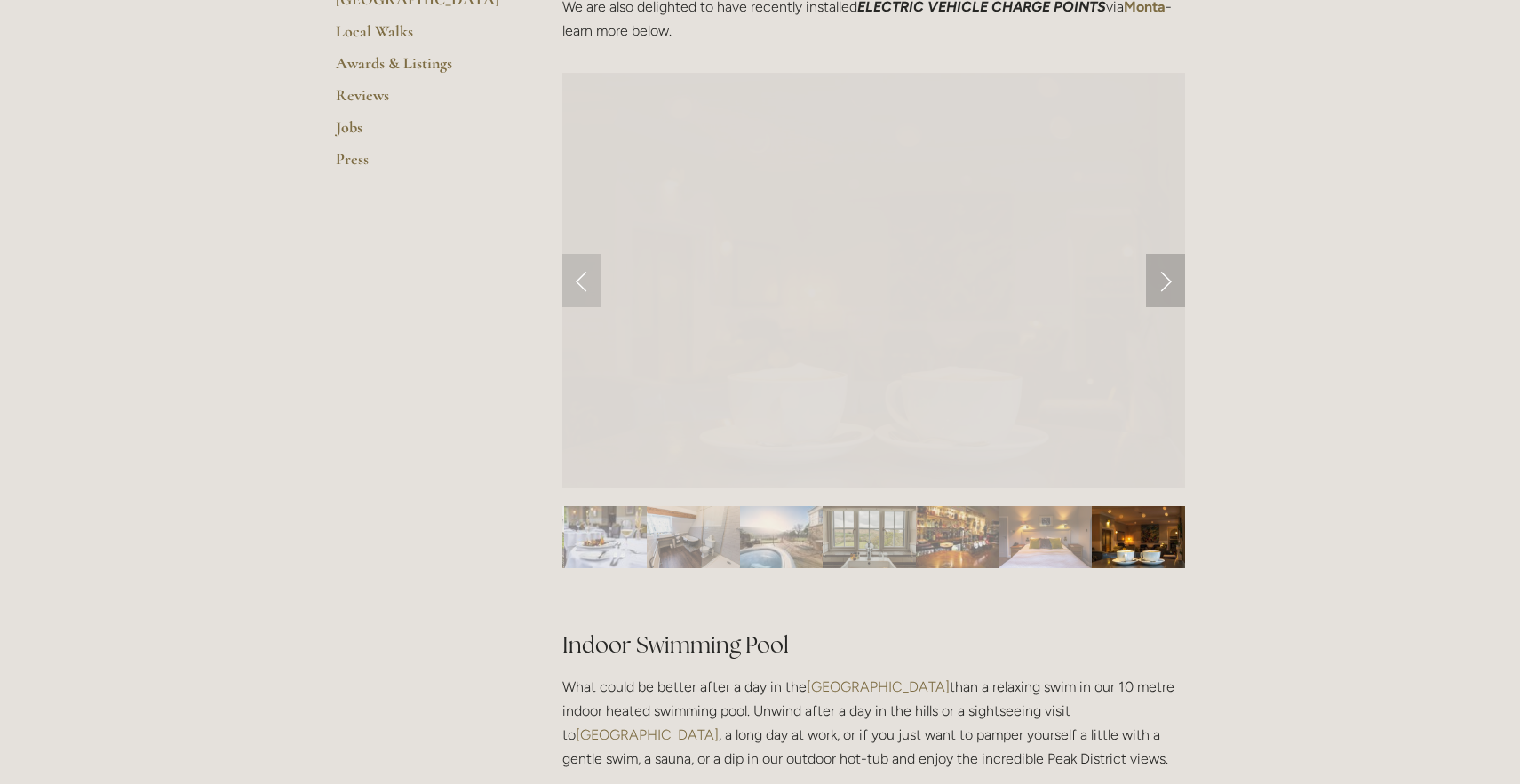
click at [1168, 278] on link "Next Slide" at bounding box center [1164, 280] width 39 height 53
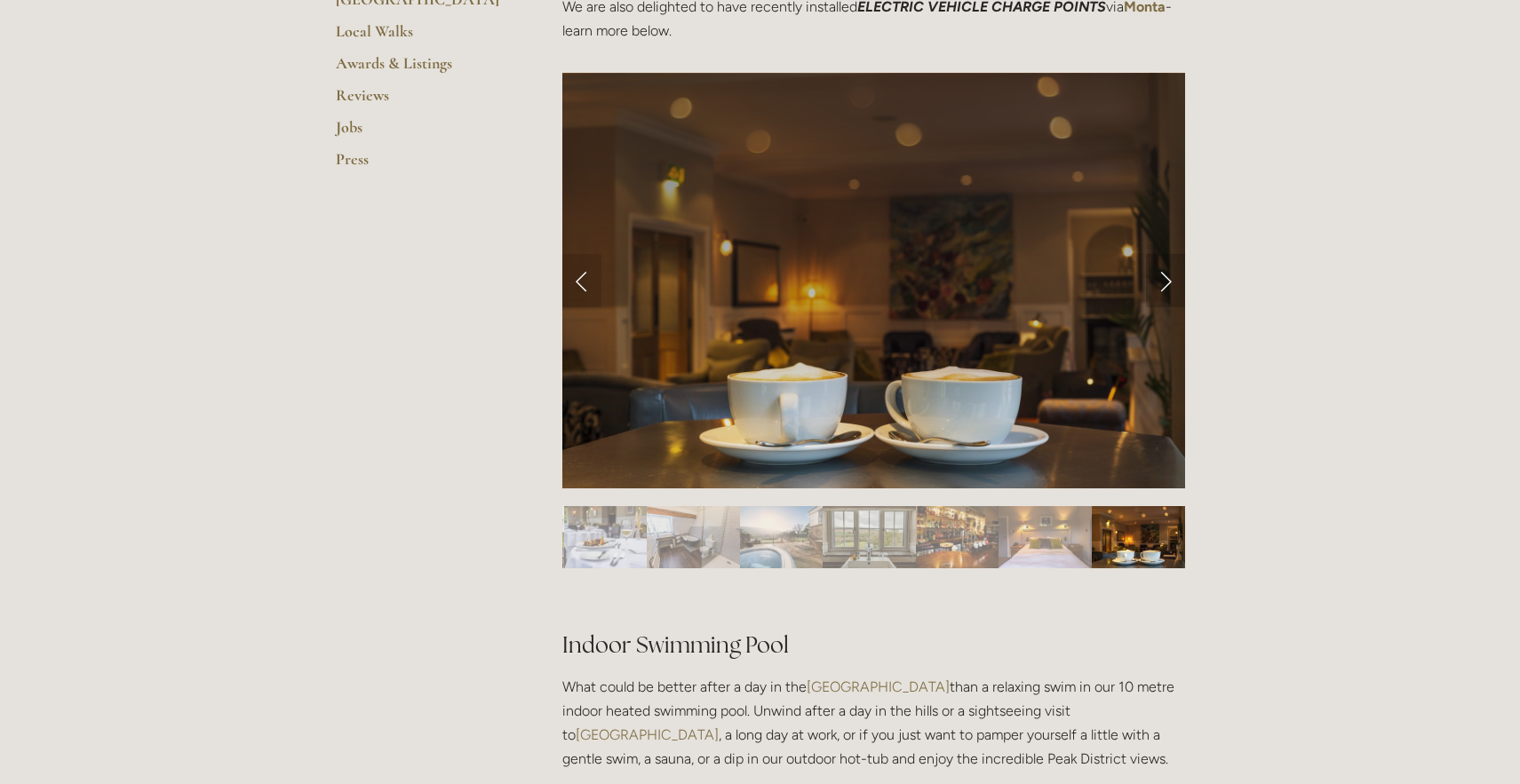
click at [1168, 278] on link "Next Slide" at bounding box center [1164, 280] width 39 height 53
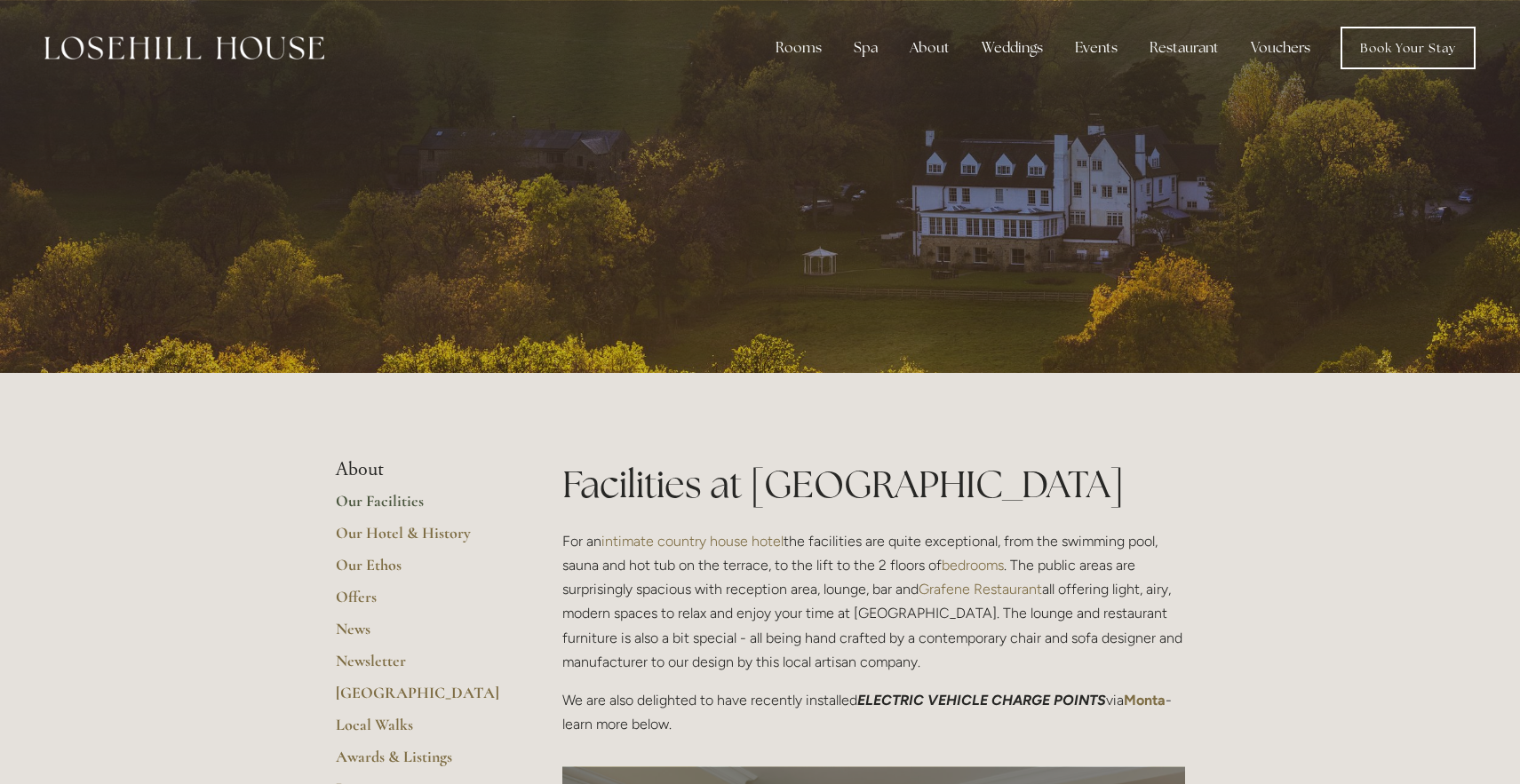
scroll to position [0, 0]
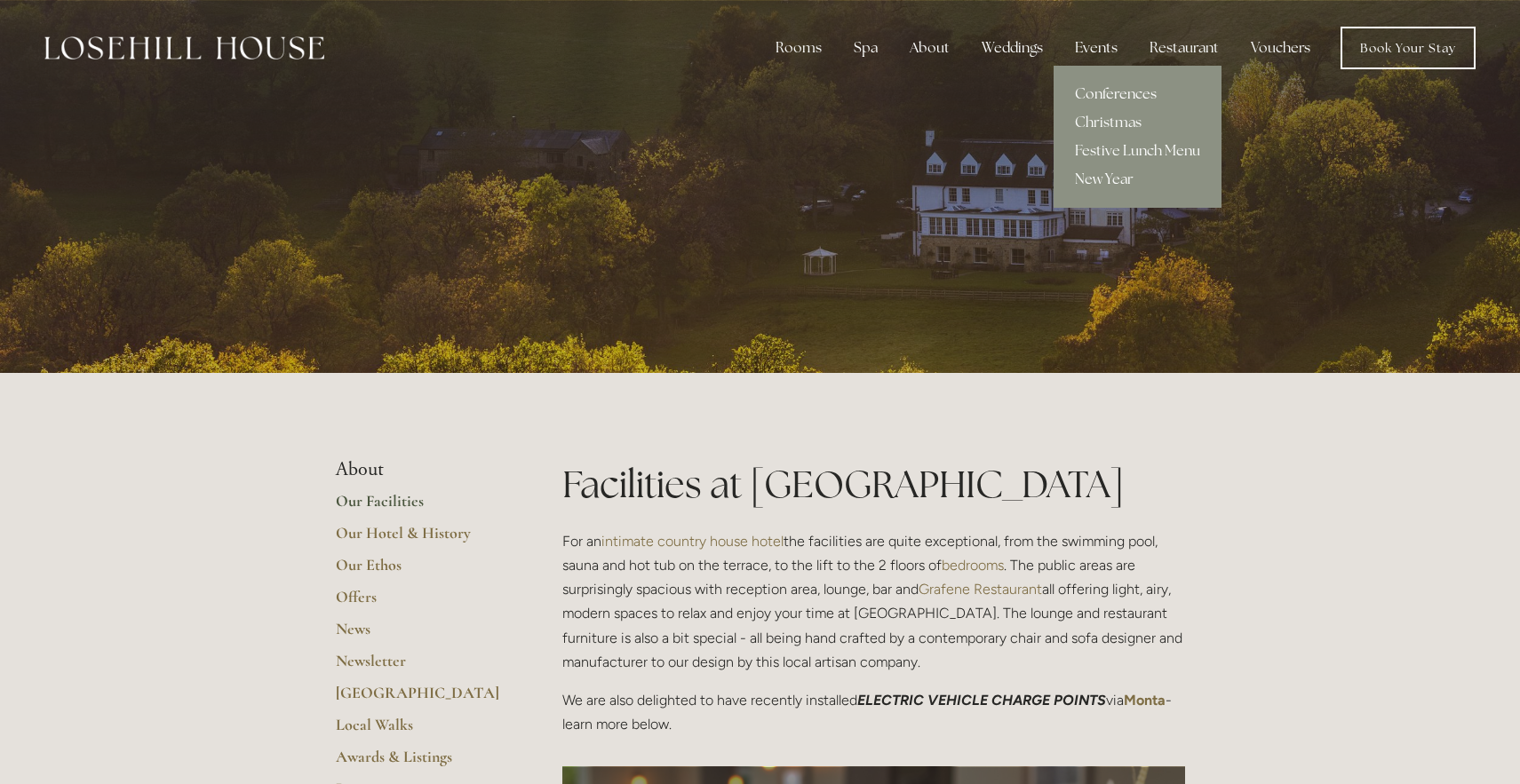
click at [1112, 92] on link "Conferences" at bounding box center [1137, 94] width 168 height 29
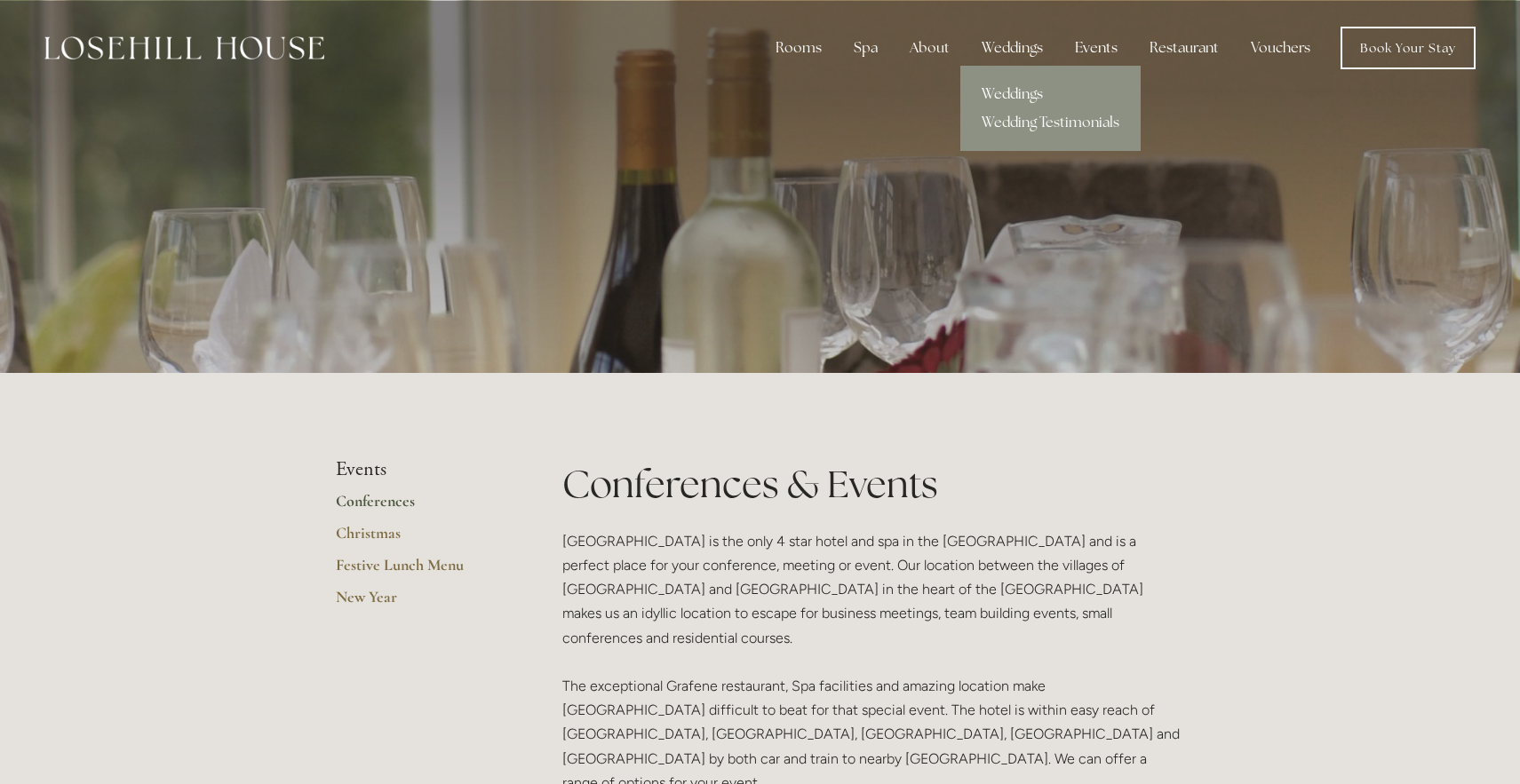
click at [1014, 92] on link "Weddings" at bounding box center [1050, 94] width 181 height 29
